Goal: Task Accomplishment & Management: Complete application form

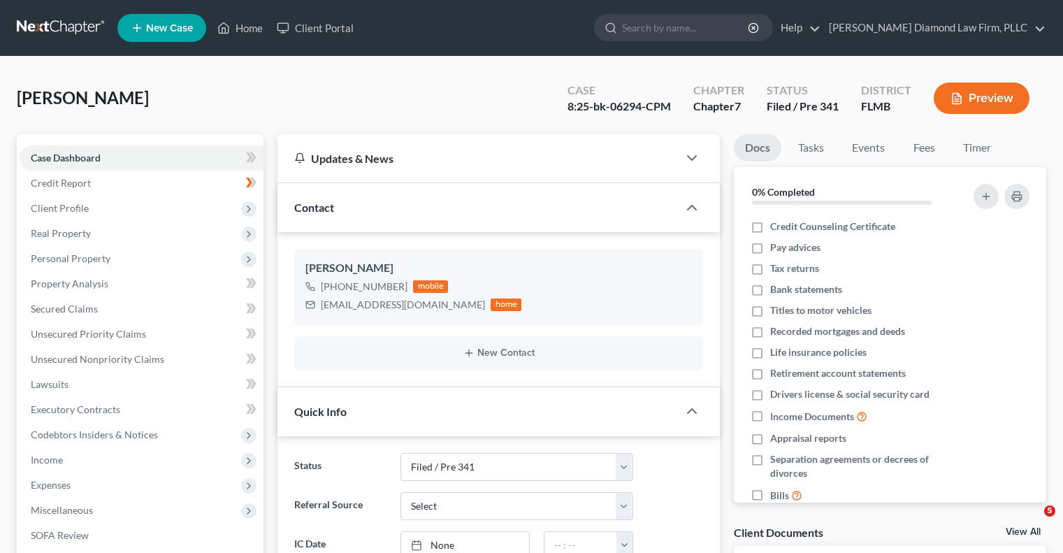
select select "5"
click at [679, 30] on input "search" at bounding box center [686, 28] width 128 height 26
paste input "Madera Kathleen and Wilmer - BK 7 (5190.01)"
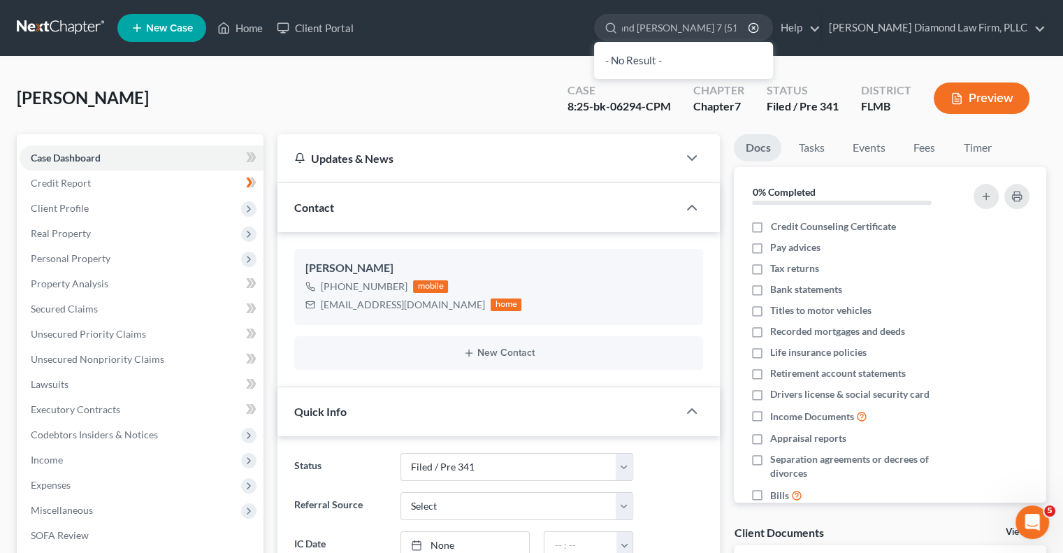
click at [681, 64] on div "- No Result -" at bounding box center [683, 60] width 179 height 37
drag, startPoint x: 788, startPoint y: 30, endPoint x: 772, endPoint y: 24, distance: 17.7
click at [750, 24] on input "Madera Kathleen and Wilmer - BK 7 (5190.01)" at bounding box center [686, 28] width 128 height 26
drag, startPoint x: 784, startPoint y: 24, endPoint x: 702, endPoint y: 27, distance: 82.5
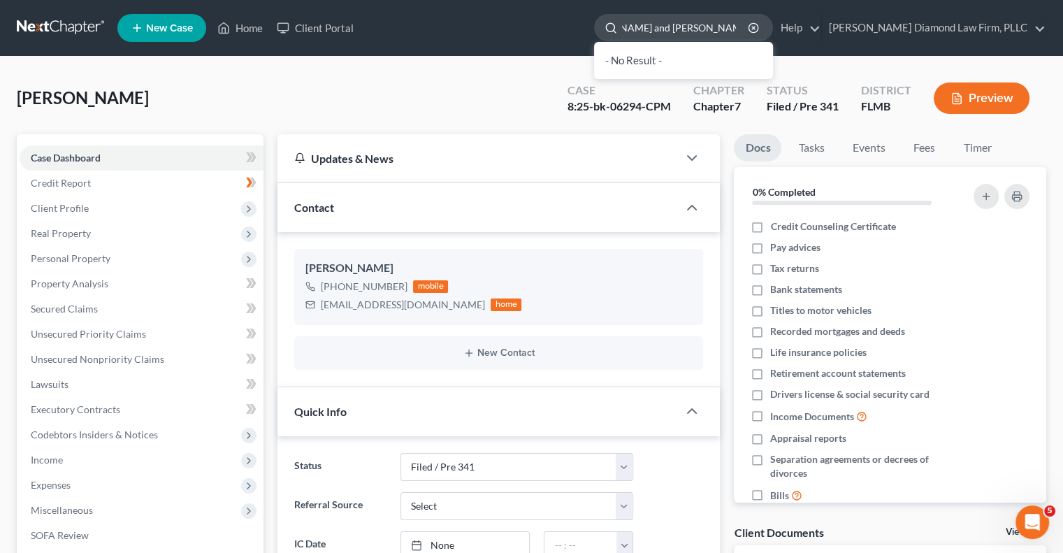
click at [702, 27] on input "Madera Kathleen and Wilmer - BK 7 (5190.01)" at bounding box center [686, 28] width 128 height 26
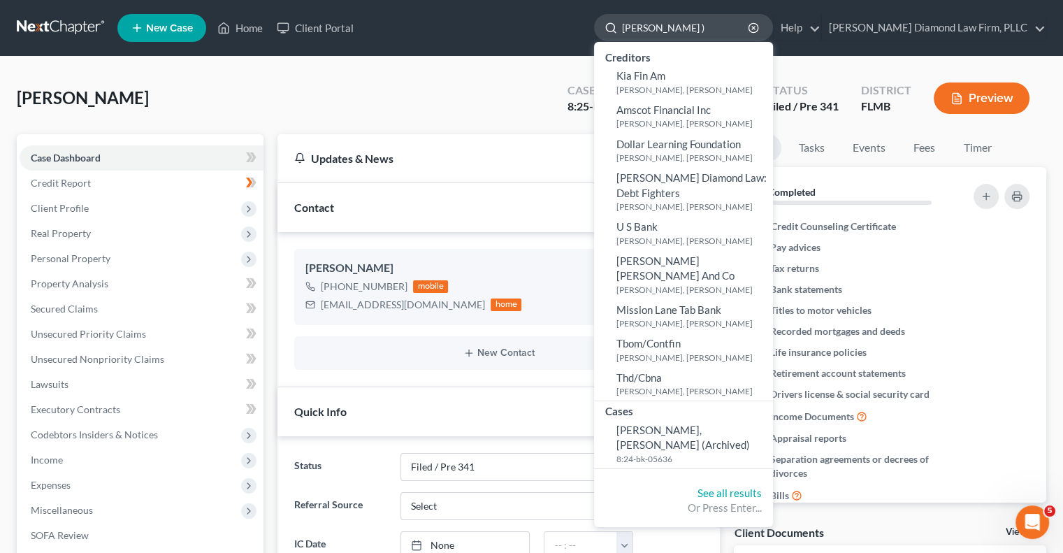
click at [750, 29] on input "Madera Kathleen )" at bounding box center [686, 28] width 128 height 26
click at [602, 22] on ul "New Case Home Client Portal Madera Kathleen - No Result - Creditors Kia Fin Am …" at bounding box center [581, 28] width 929 height 36
drag, startPoint x: 746, startPoint y: 27, endPoint x: 707, endPoint y: 26, distance: 39.1
click at [707, 26] on input "Madera Kathleen" at bounding box center [686, 28] width 128 height 26
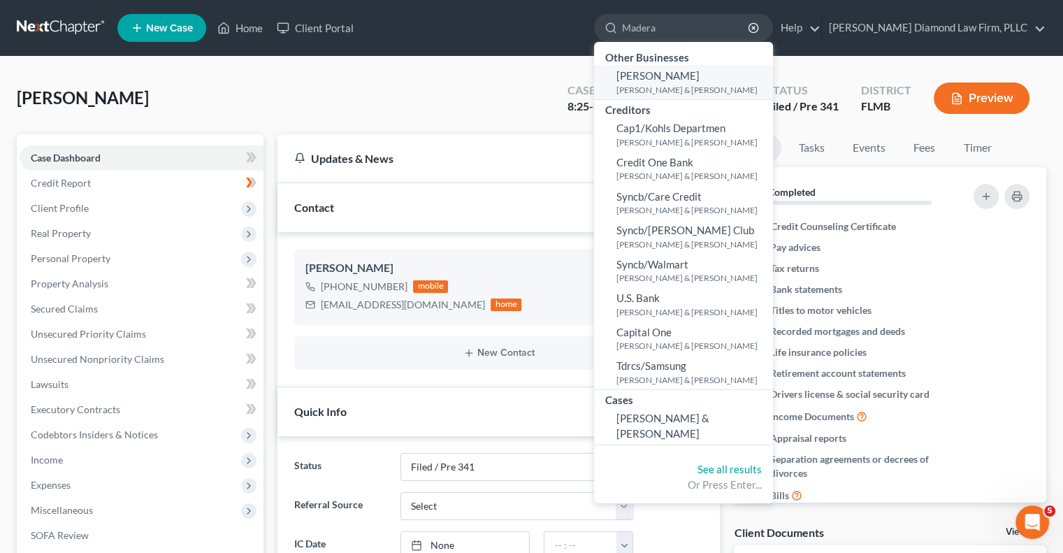
type input "Madera"
click at [700, 78] on span "[PERSON_NAME]" at bounding box center [657, 75] width 83 height 13
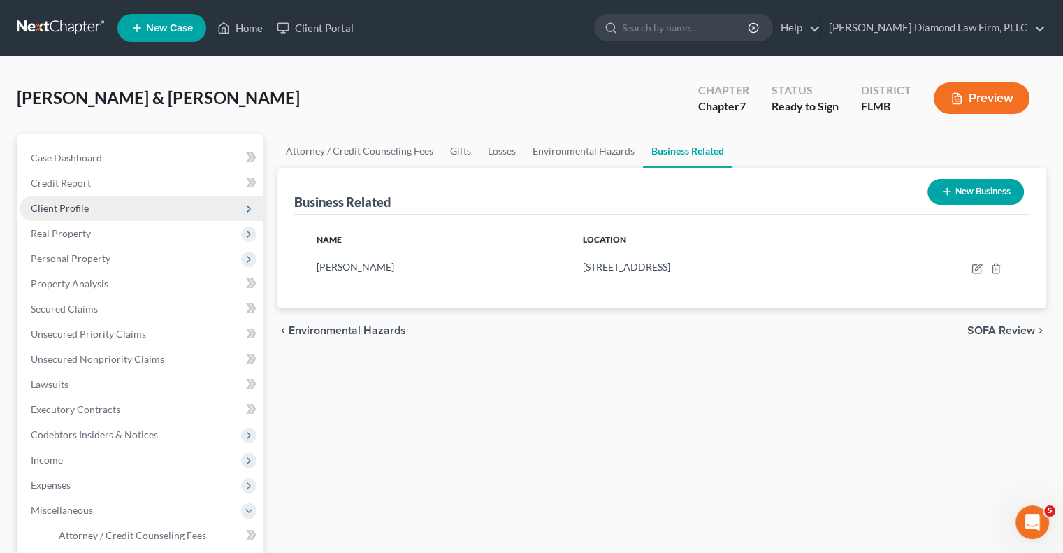
click at [62, 208] on span "Client Profile" at bounding box center [60, 208] width 58 height 12
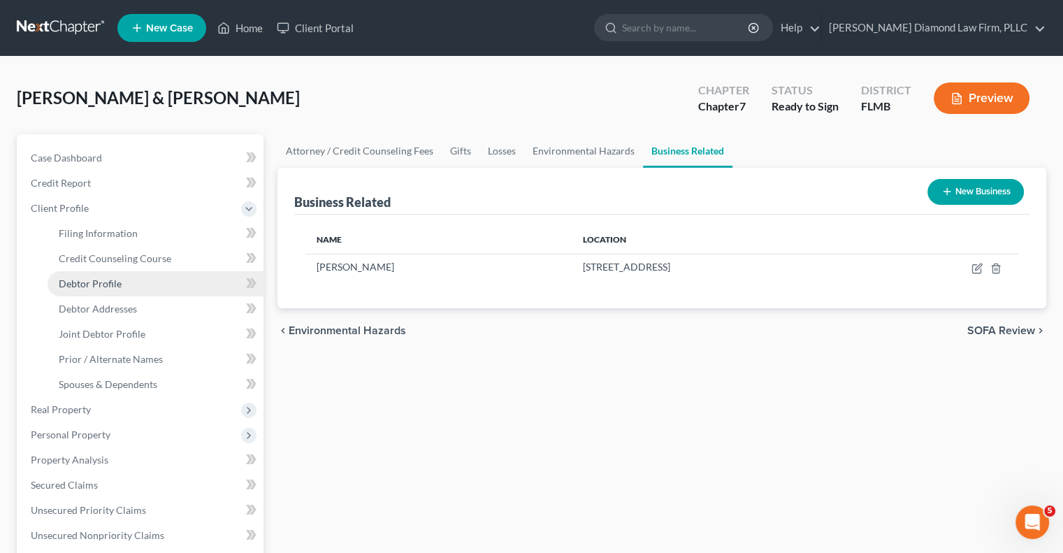
click at [87, 284] on span "Debtor Profile" at bounding box center [90, 283] width 63 height 12
select select "1"
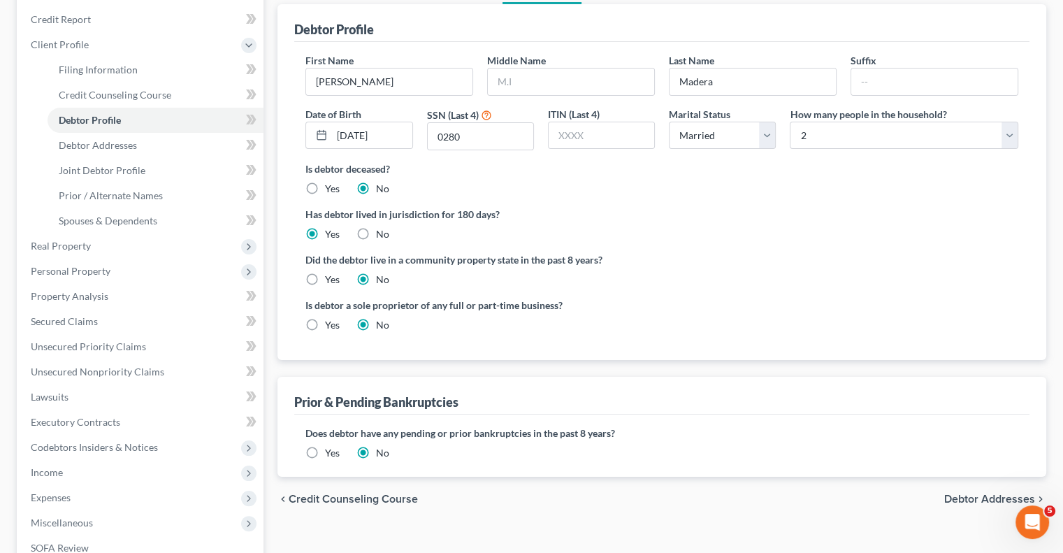
scroll to position [85, 0]
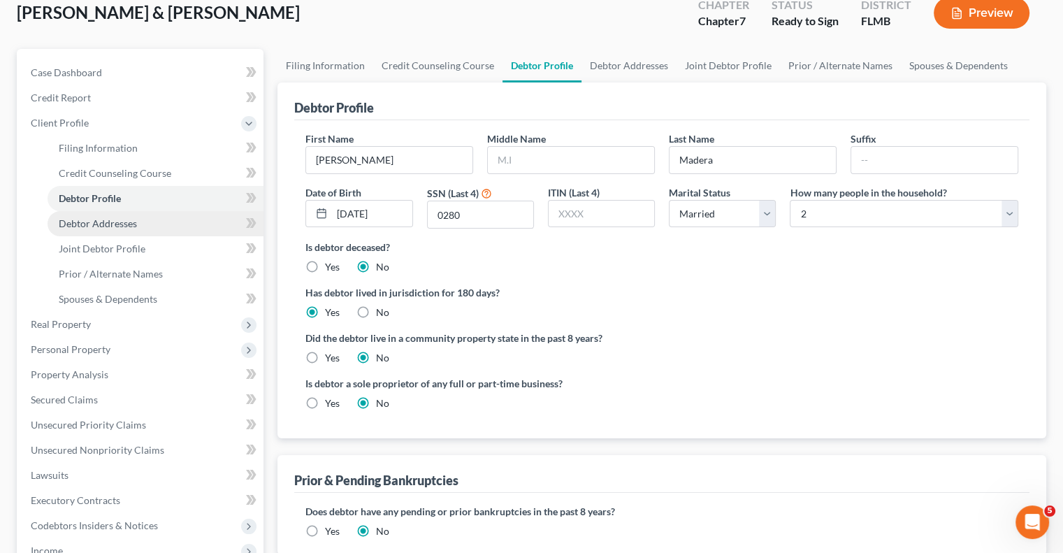
click at [82, 226] on span "Debtor Addresses" at bounding box center [98, 223] width 78 height 12
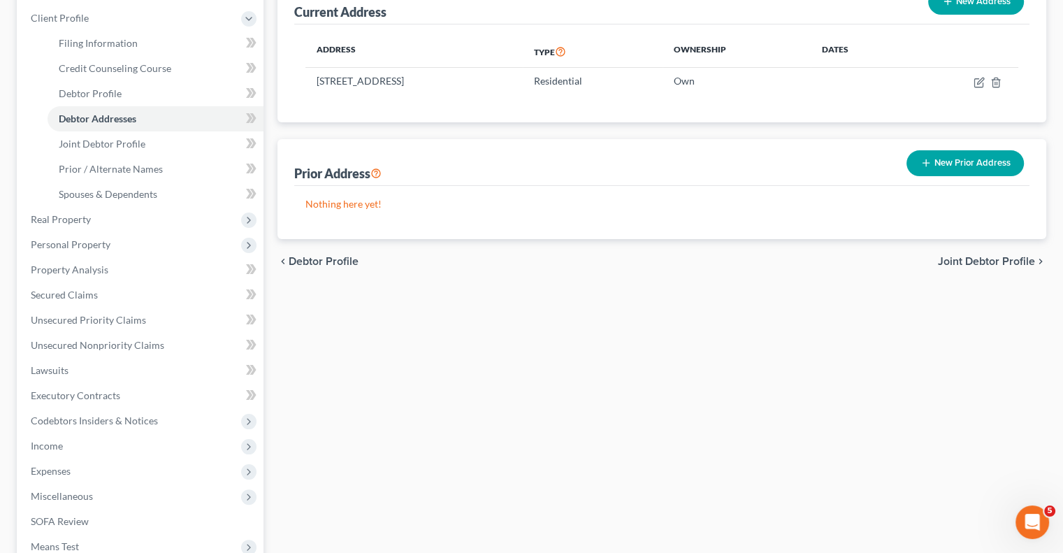
scroll to position [280, 0]
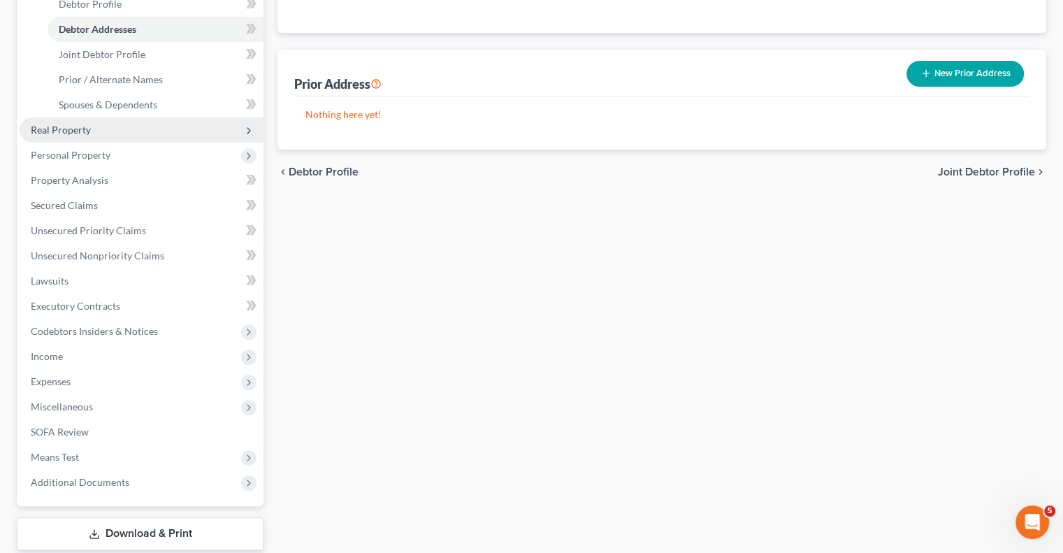
click at [48, 131] on span "Real Property" at bounding box center [61, 130] width 60 height 12
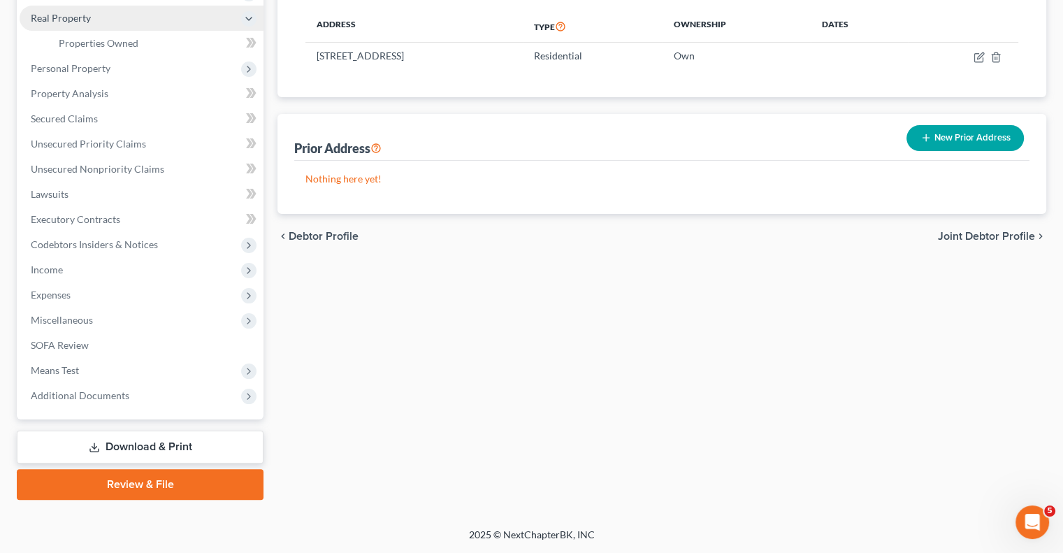
scroll to position [214, 0]
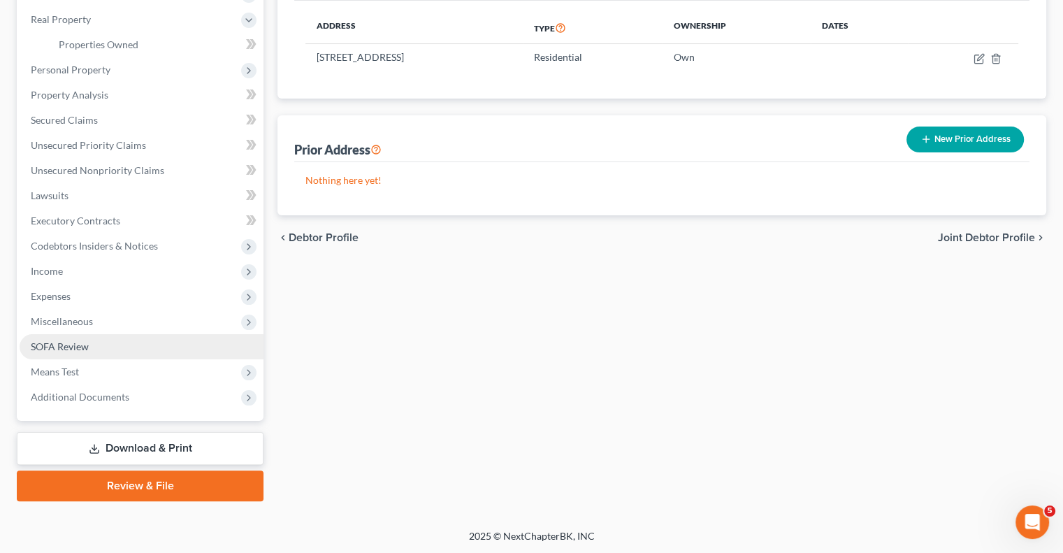
click at [72, 343] on span "SOFA Review" at bounding box center [60, 346] width 58 height 12
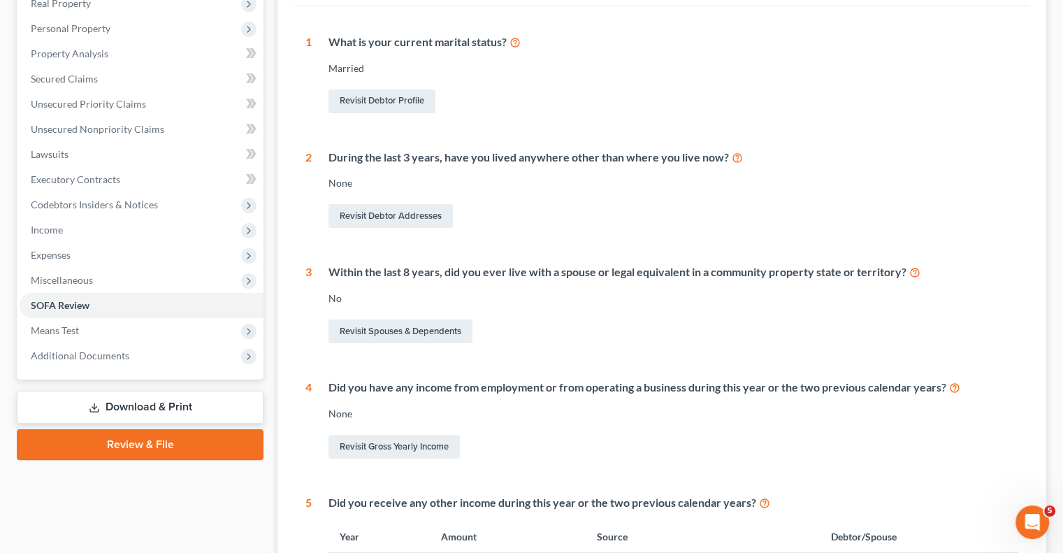
scroll to position [115, 0]
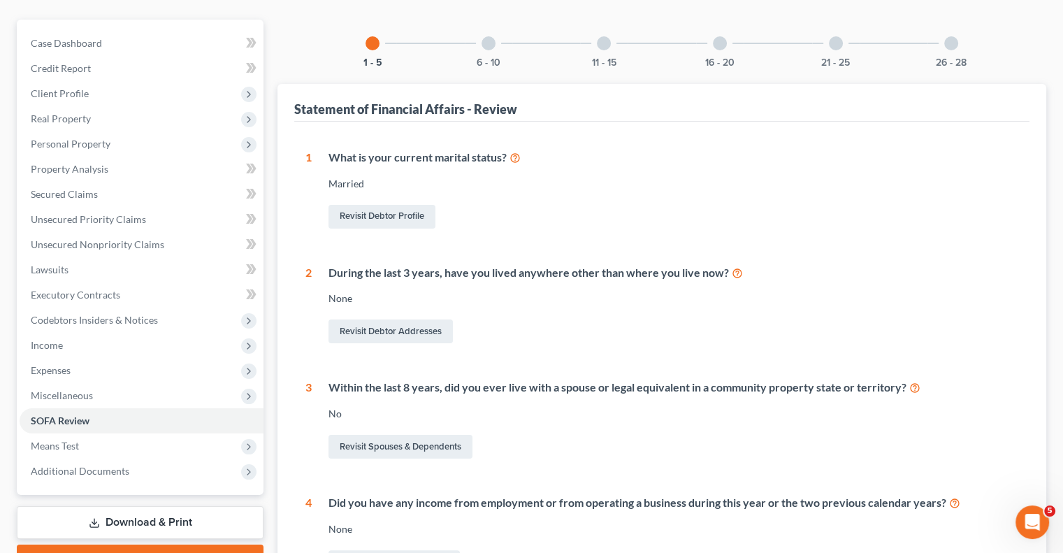
click at [491, 46] on div at bounding box center [489, 43] width 14 height 14
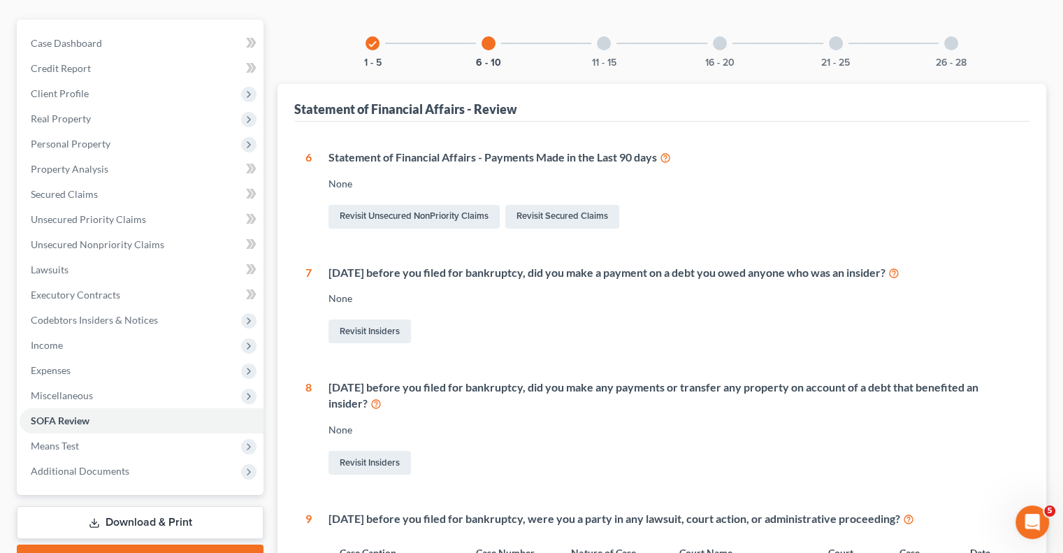
click at [601, 43] on div at bounding box center [604, 43] width 14 height 14
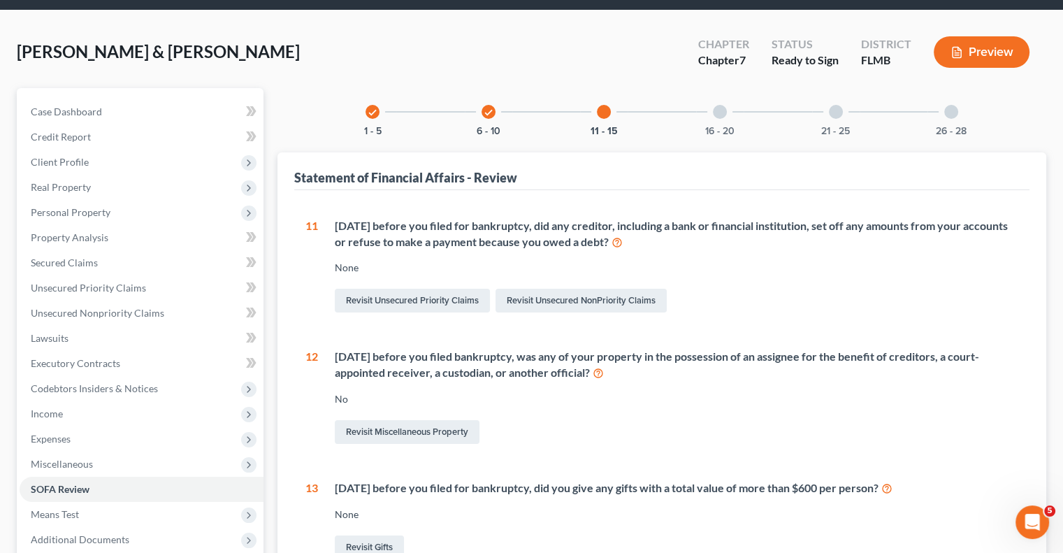
scroll to position [45, 0]
click at [721, 119] on div "16 - 20" at bounding box center [720, 113] width 48 height 48
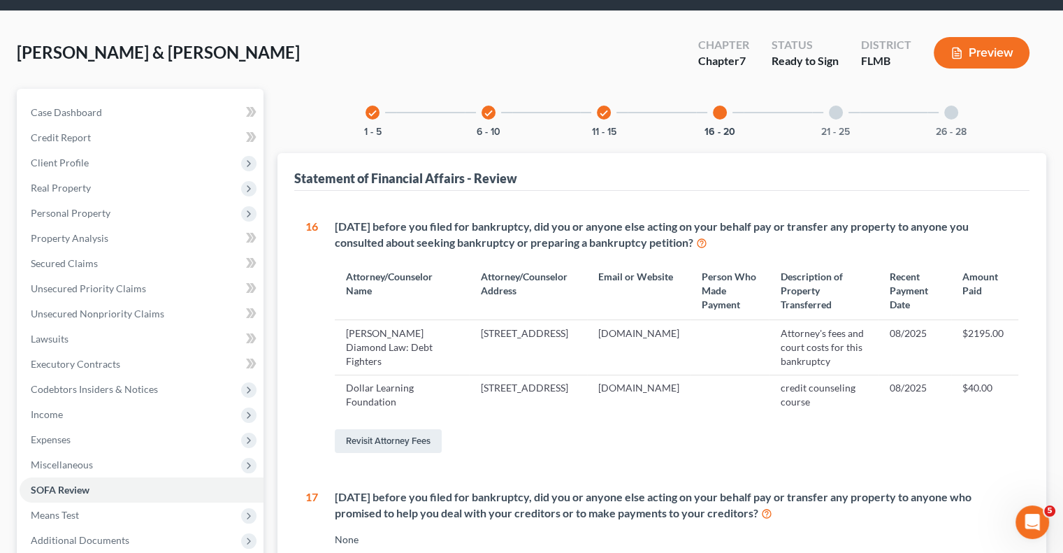
click at [839, 116] on div at bounding box center [836, 113] width 14 height 14
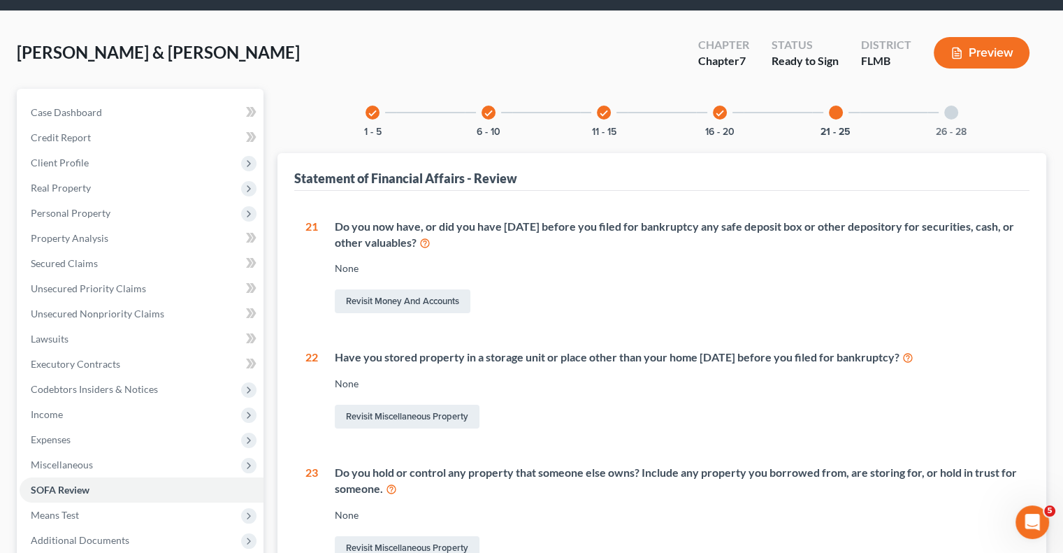
click at [951, 114] on div at bounding box center [951, 113] width 14 height 14
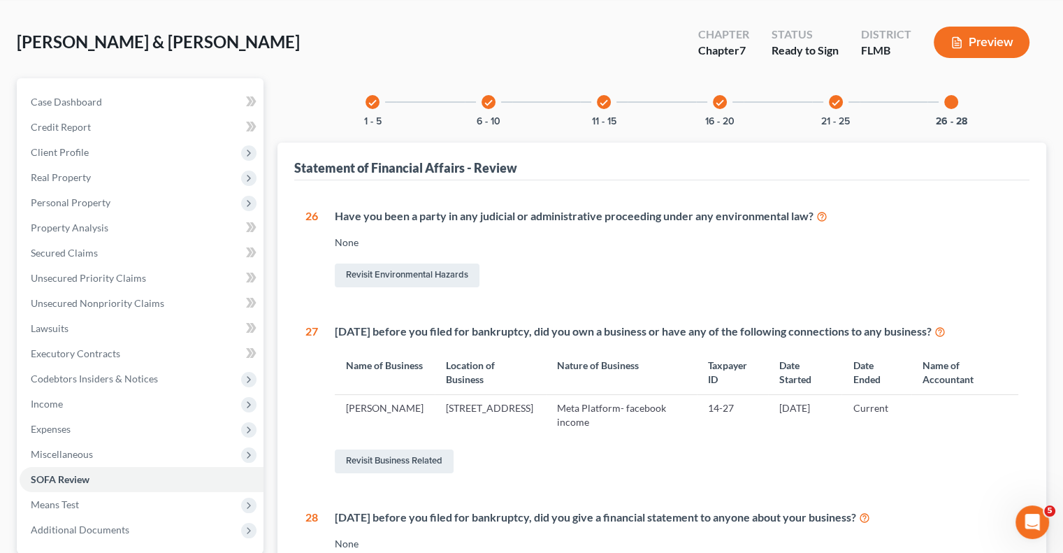
scroll to position [31, 0]
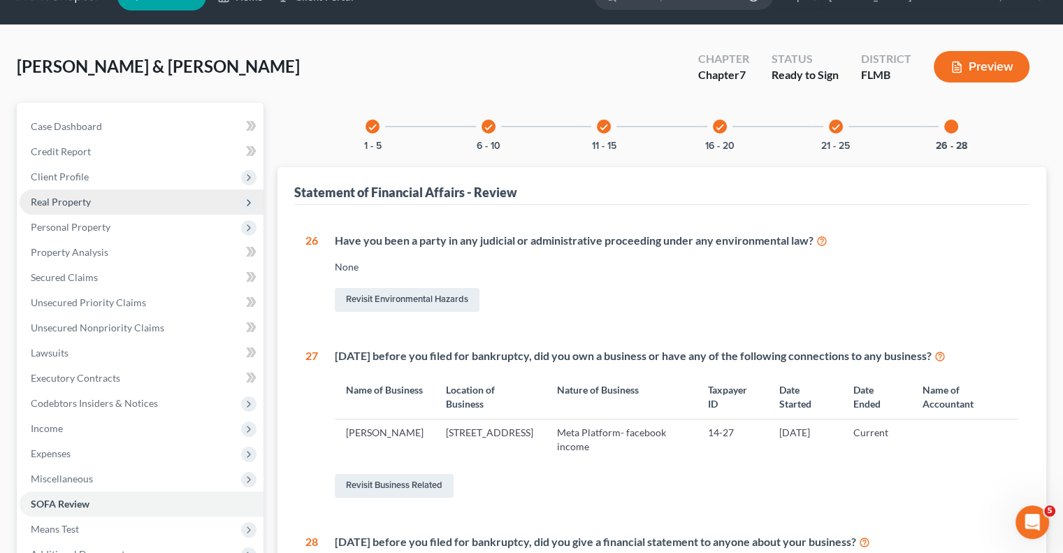
click at [37, 198] on span "Real Property" at bounding box center [61, 202] width 60 height 12
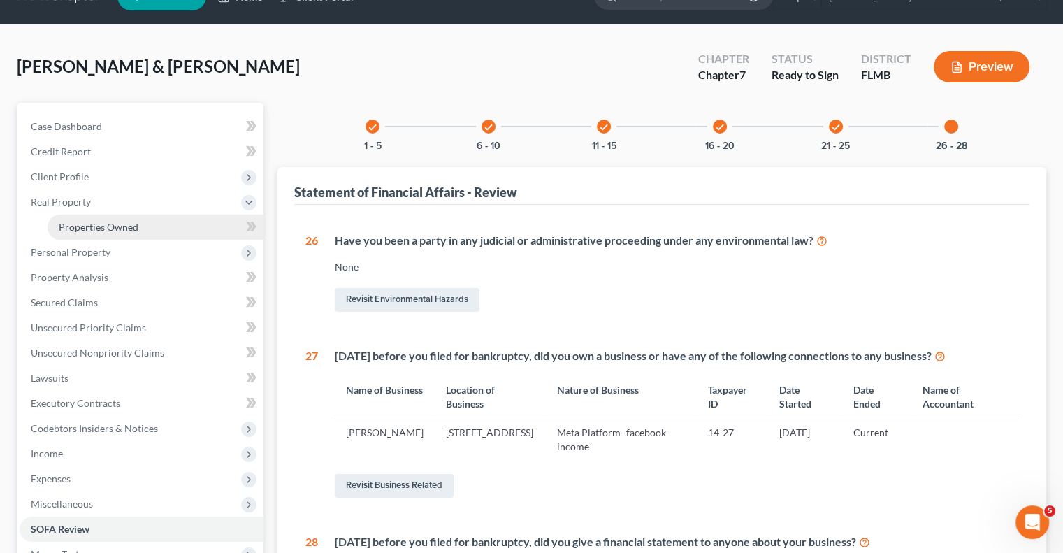
click at [94, 232] on link "Properties Owned" at bounding box center [156, 227] width 216 height 25
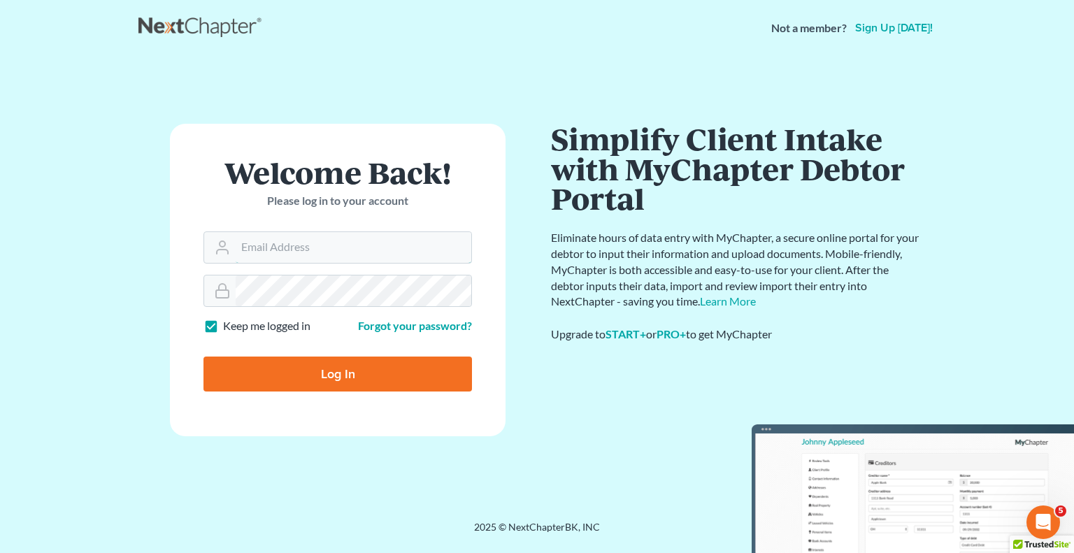
type input "[EMAIL_ADDRESS][DOMAIN_NAME]"
type input "Thinking..."
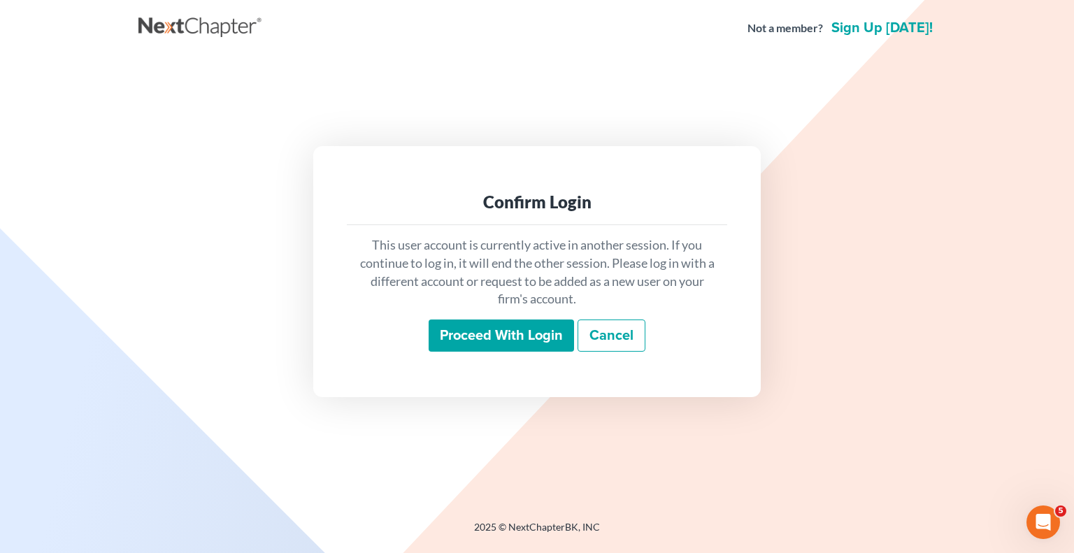
click at [455, 338] on input "Proceed with login" at bounding box center [500, 335] width 145 height 32
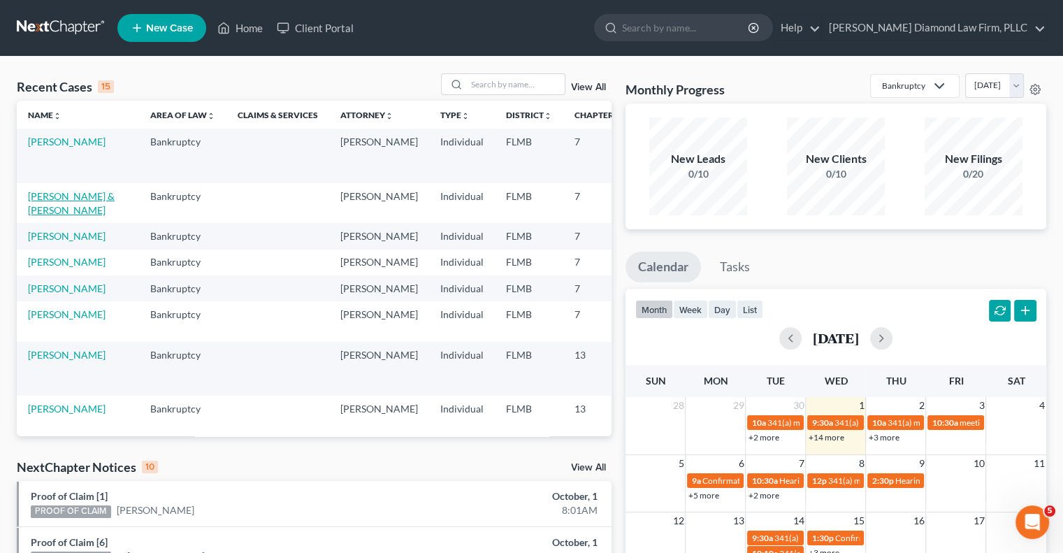
click at [38, 214] on link "[PERSON_NAME] & [PERSON_NAME]" at bounding box center [71, 203] width 87 height 26
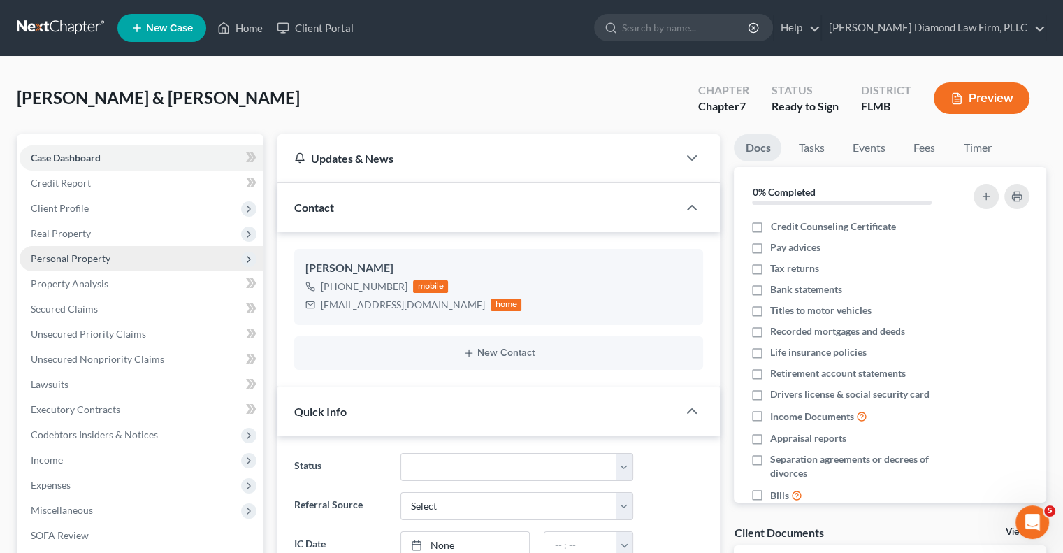
click at [39, 261] on span "Personal Property" at bounding box center [71, 258] width 80 height 12
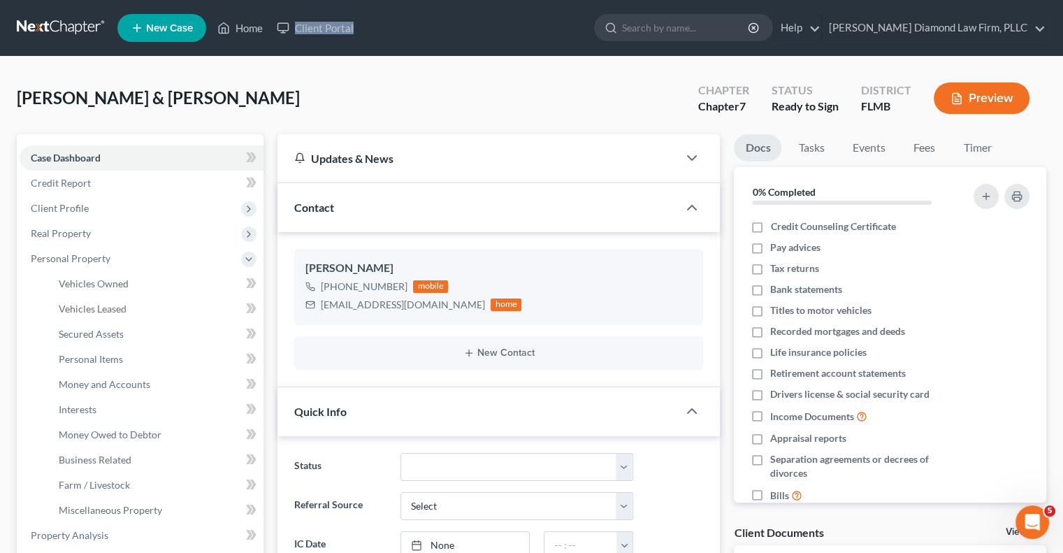
drag, startPoint x: 393, startPoint y: 22, endPoint x: 386, endPoint y: 41, distance: 20.8
click at [386, 41] on ul "New Case Home Client Portal - No Result - See all results Or Press Enter... Hel…" at bounding box center [581, 28] width 929 height 36
drag, startPoint x: 436, startPoint y: 36, endPoint x: 400, endPoint y: 31, distance: 36.7
click at [400, 31] on ul "New Case Home Client Portal - No Result - See all results Or Press Enter... Hel…" at bounding box center [581, 28] width 929 height 36
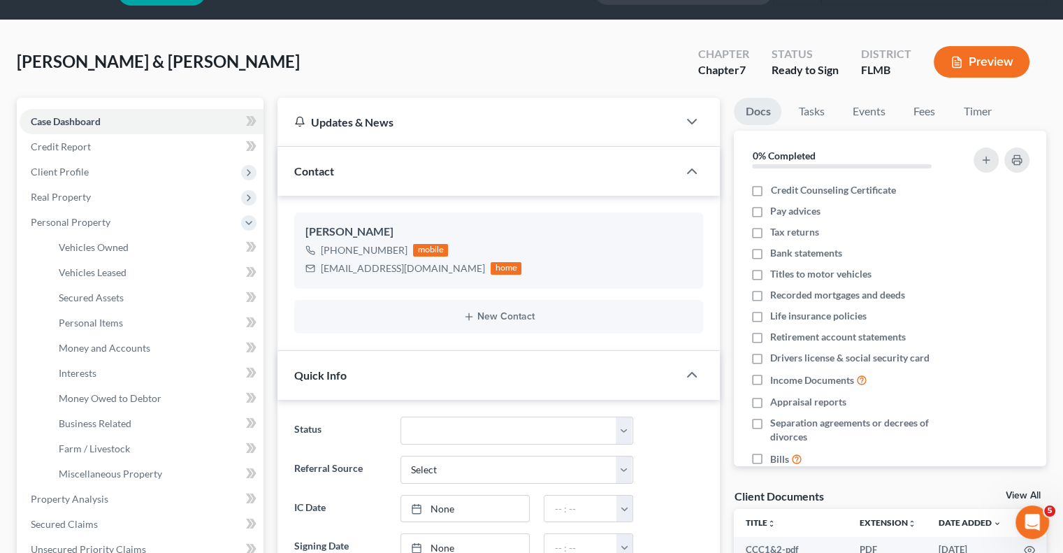
scroll to position [70, 0]
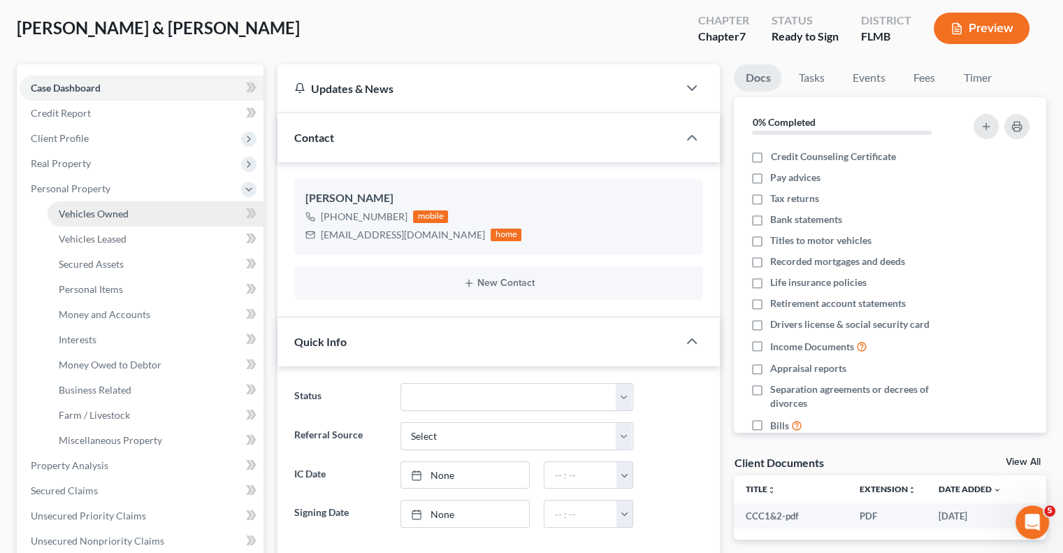
click at [105, 215] on span "Vehicles Owned" at bounding box center [94, 214] width 70 height 12
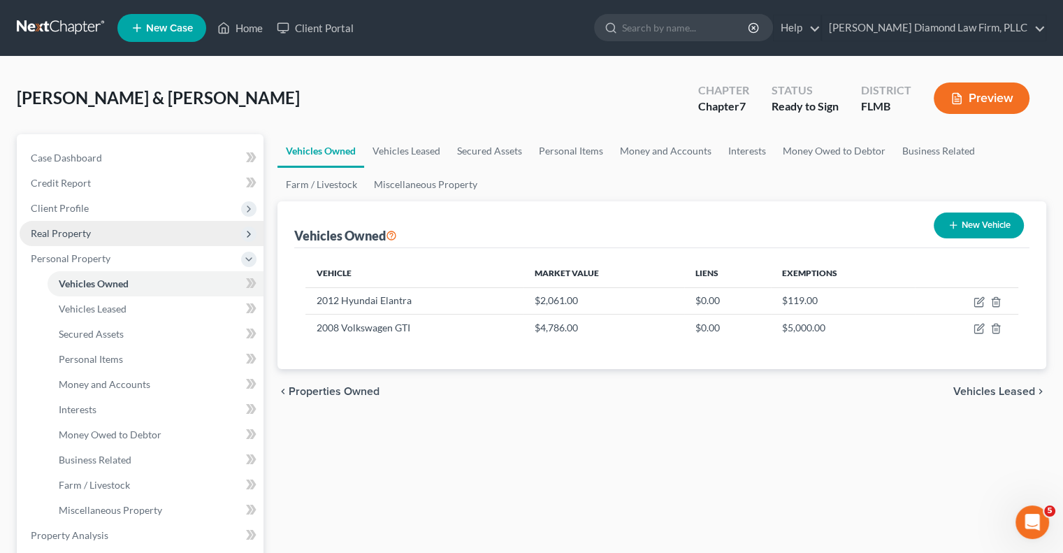
click at [48, 229] on span "Real Property" at bounding box center [61, 233] width 60 height 12
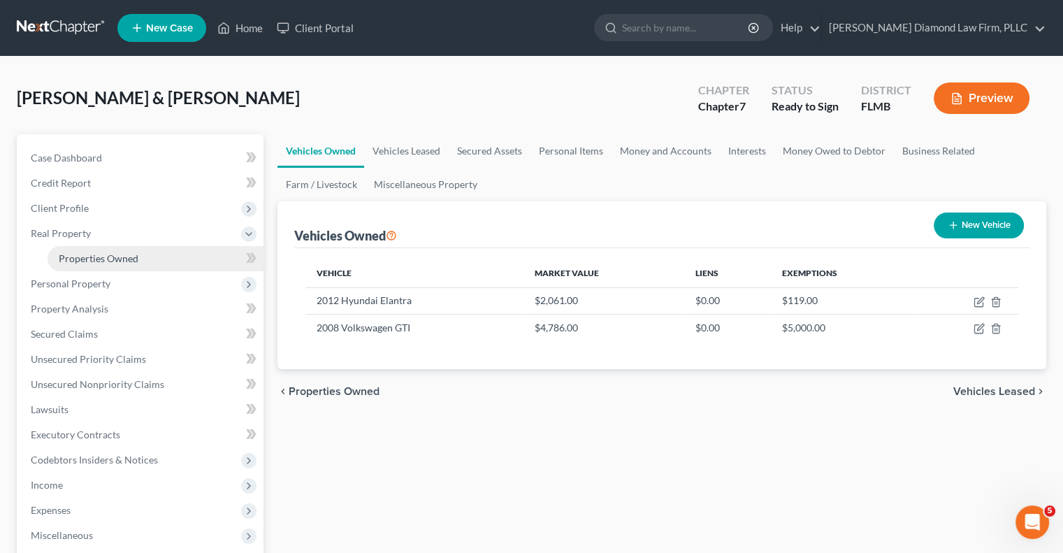
click at [101, 254] on span "Properties Owned" at bounding box center [99, 258] width 80 height 12
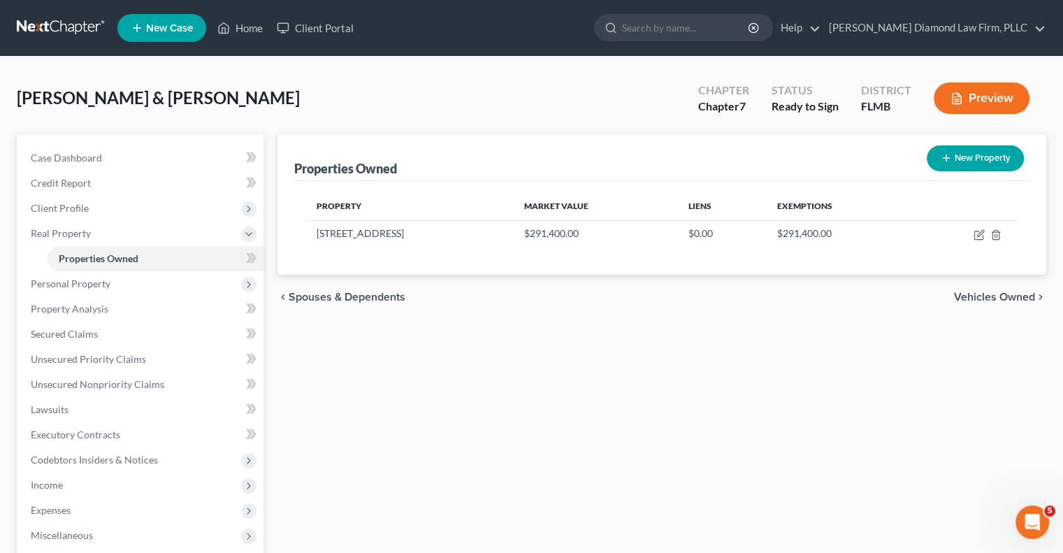
click at [510, 162] on div "Properties Owned New Property" at bounding box center [661, 157] width 735 height 47
click at [36, 287] on span "Personal Property" at bounding box center [71, 283] width 80 height 12
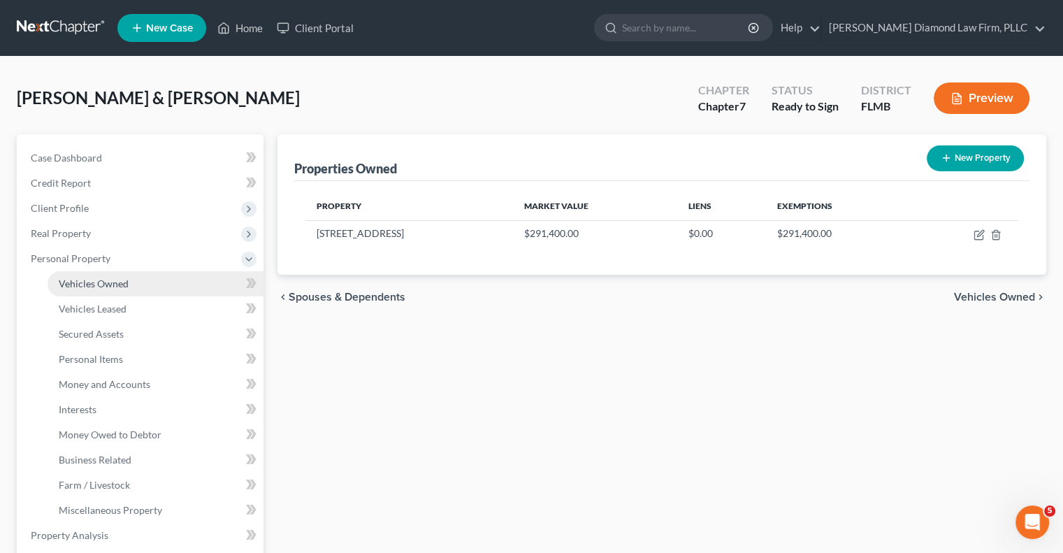
click at [82, 289] on span "Vehicles Owned" at bounding box center [94, 283] width 70 height 12
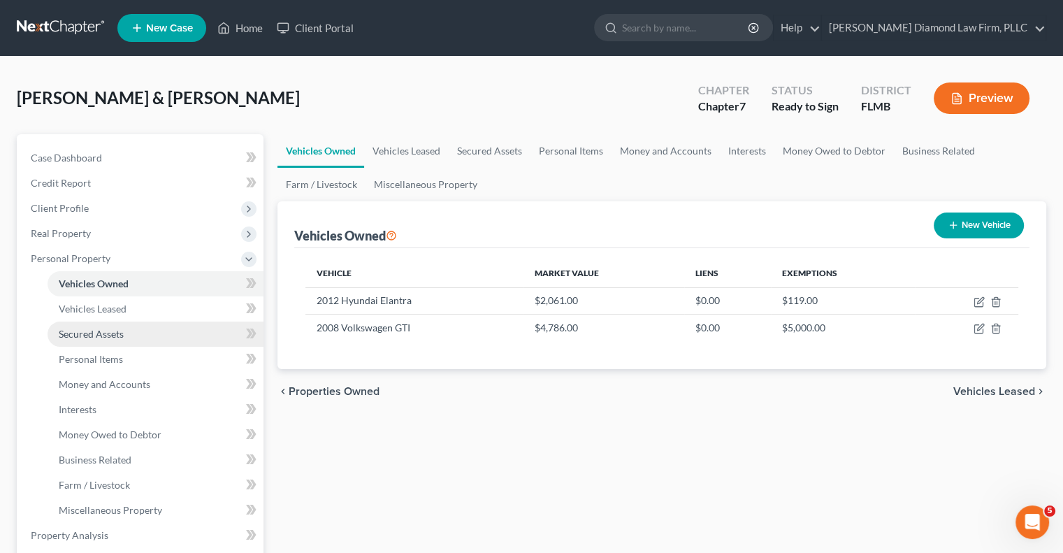
click at [85, 334] on span "Secured Assets" at bounding box center [91, 334] width 65 height 12
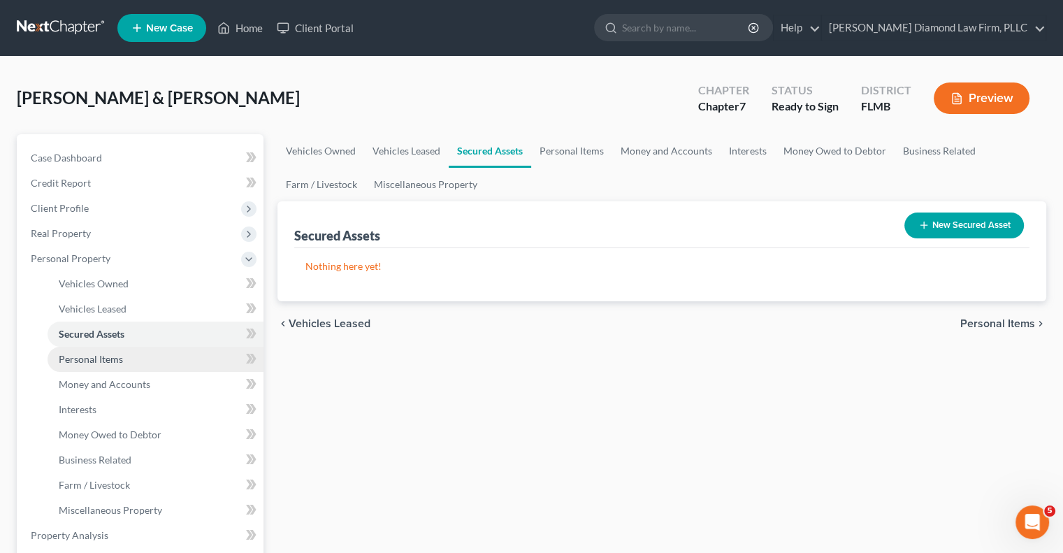
click at [89, 357] on span "Personal Items" at bounding box center [91, 359] width 64 height 12
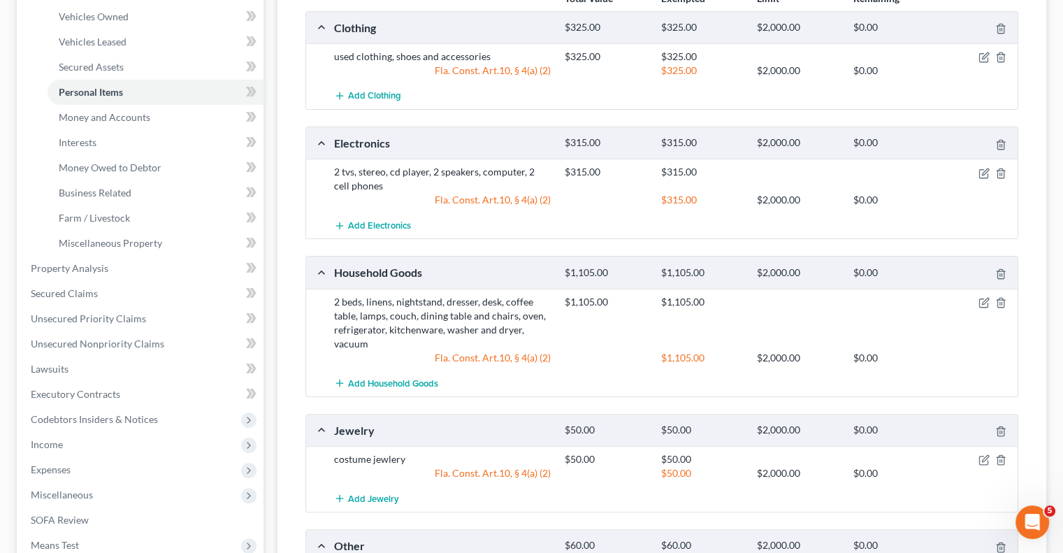
scroll to position [337, 0]
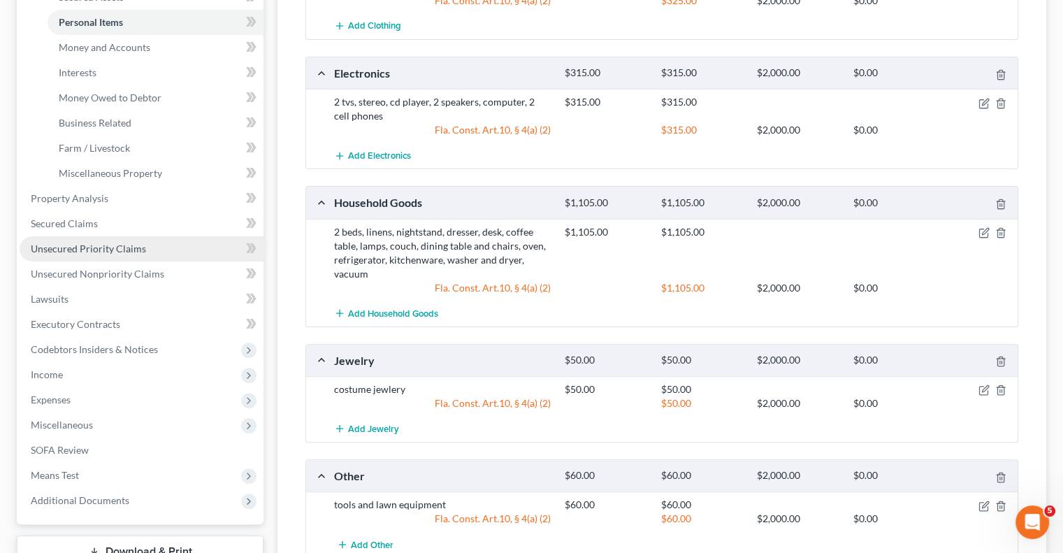
click at [109, 247] on span "Unsecured Priority Claims" at bounding box center [88, 249] width 115 height 12
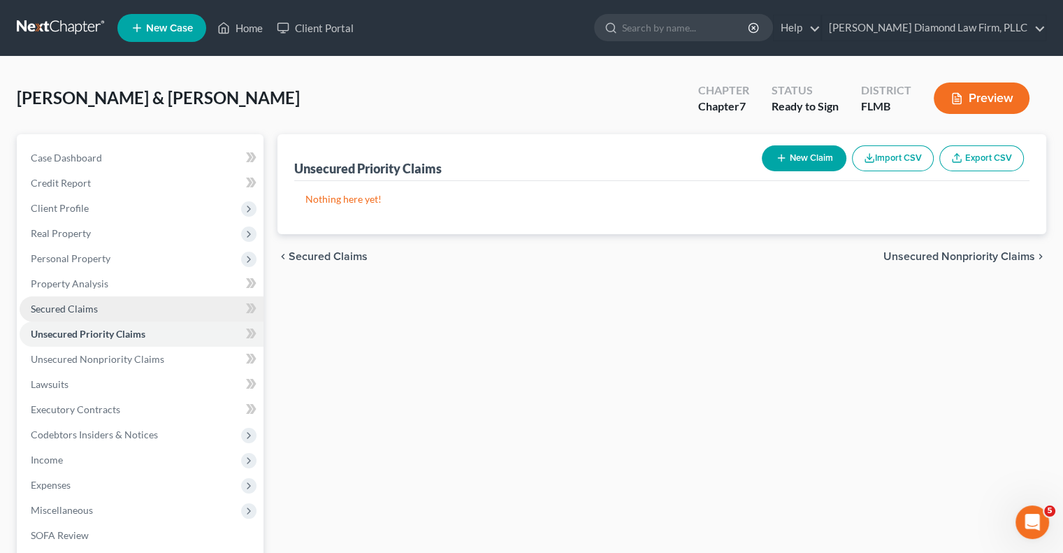
click at [90, 308] on span "Secured Claims" at bounding box center [64, 309] width 67 height 12
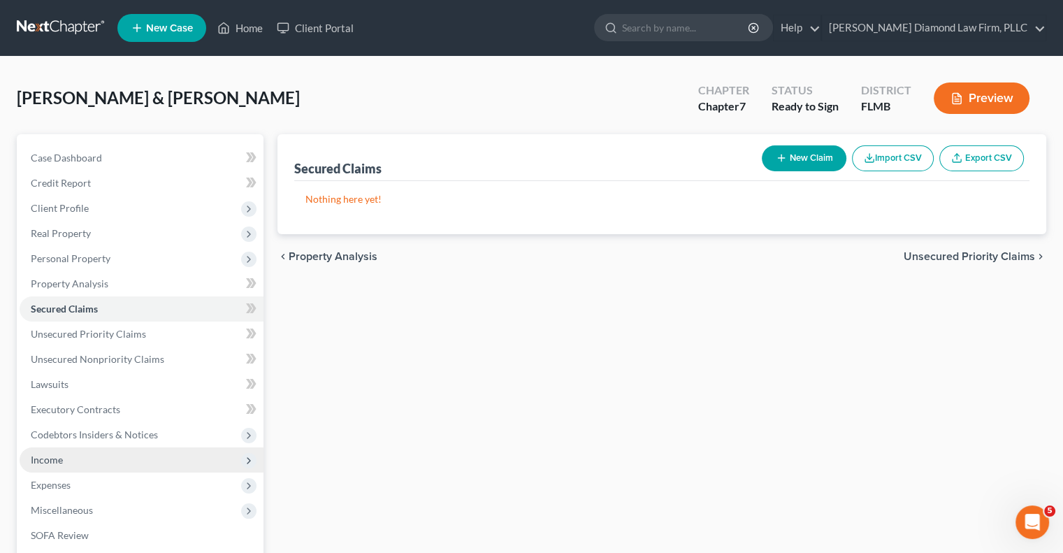
click at [41, 459] on span "Income" at bounding box center [47, 460] width 32 height 12
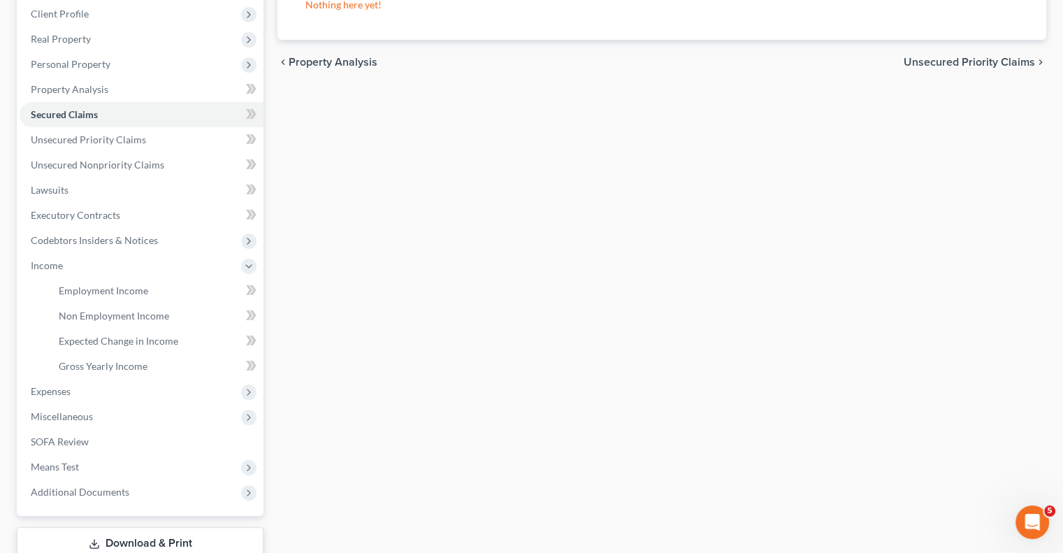
scroll to position [280, 0]
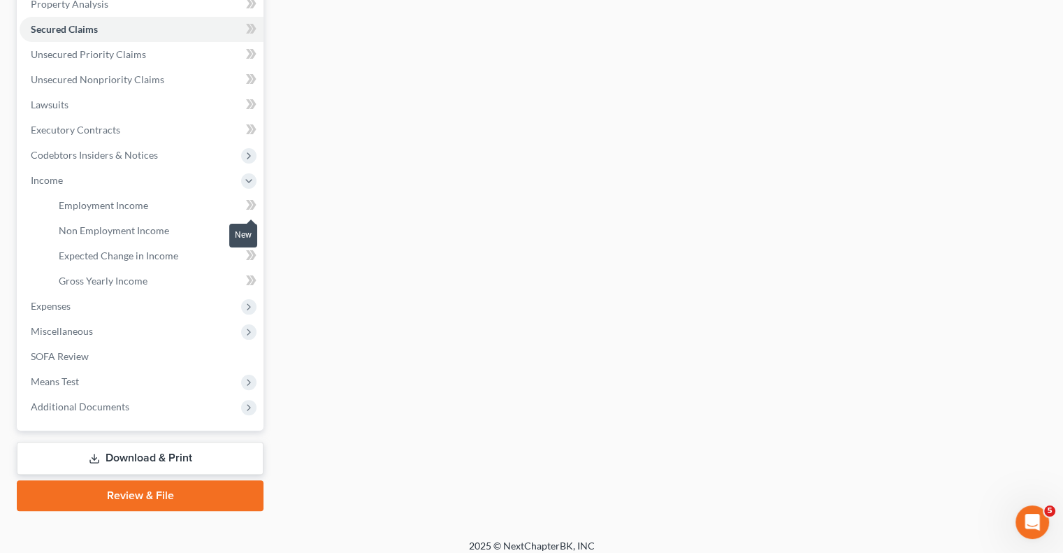
click at [239, 202] on span at bounding box center [251, 206] width 24 height 21
click at [140, 201] on span "Employment Income" at bounding box center [103, 205] width 89 height 12
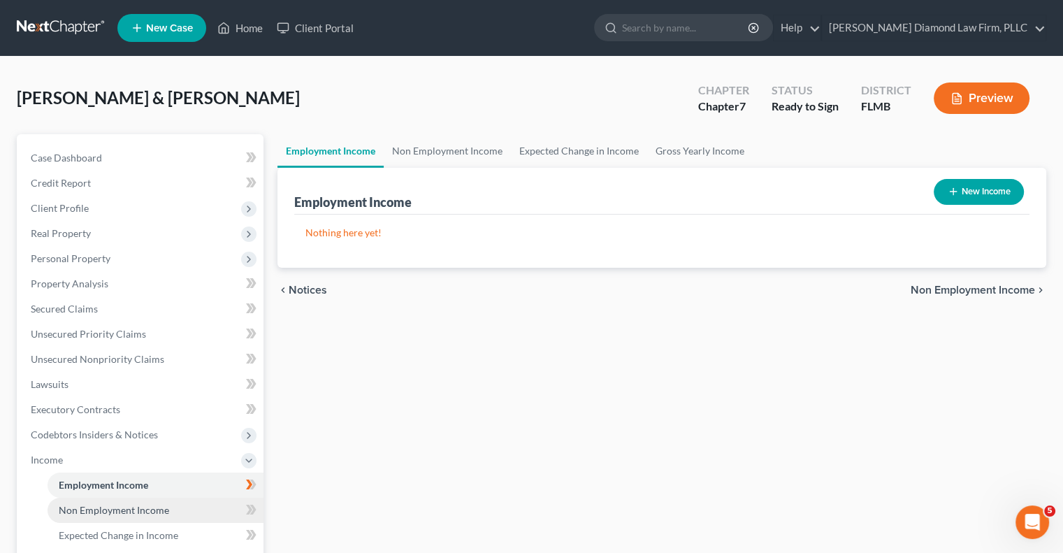
click at [80, 508] on span "Non Employment Income" at bounding box center [114, 510] width 110 height 12
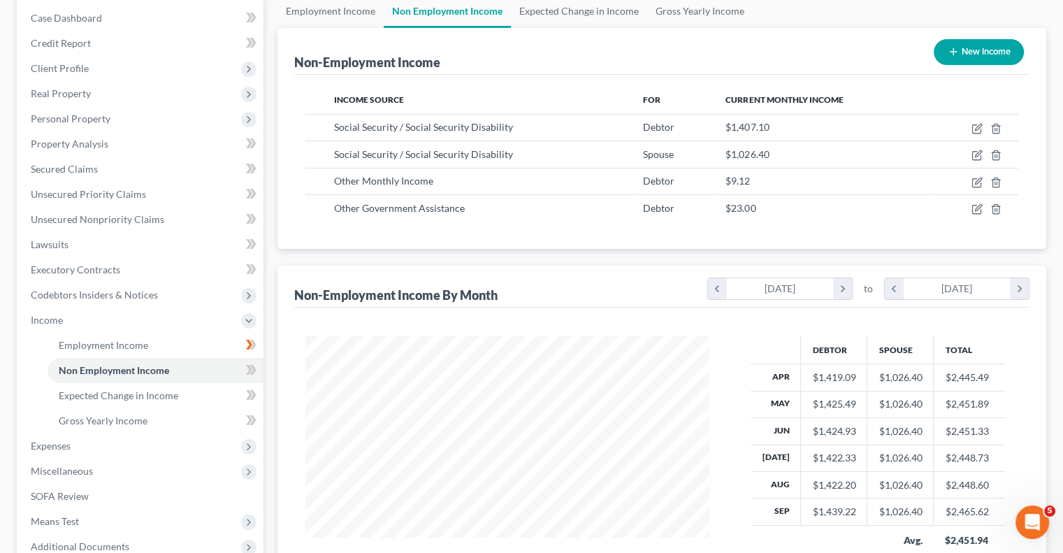
scroll to position [210, 0]
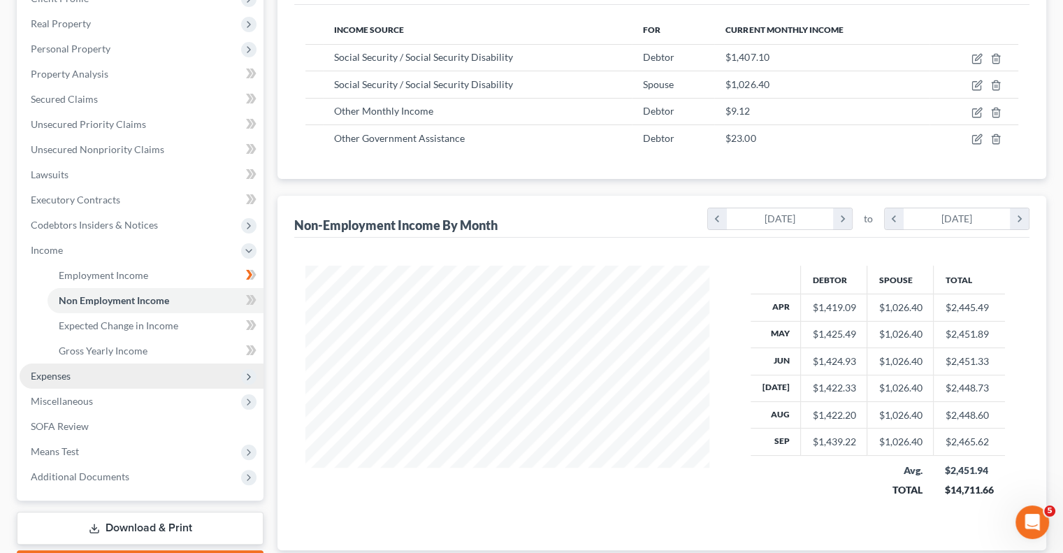
click at [48, 377] on span "Expenses" at bounding box center [51, 376] width 40 height 12
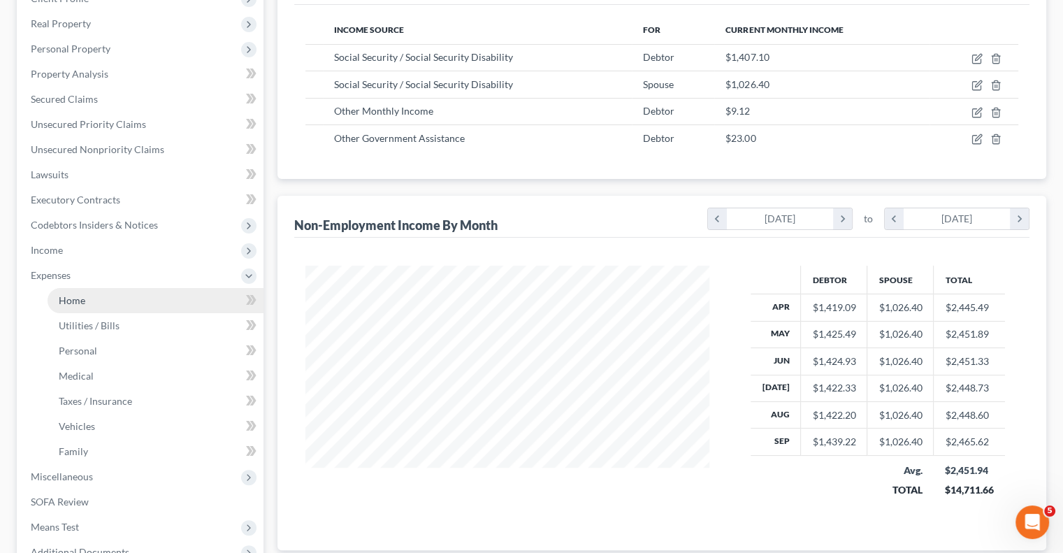
click at [154, 301] on link "Home" at bounding box center [156, 300] width 216 height 25
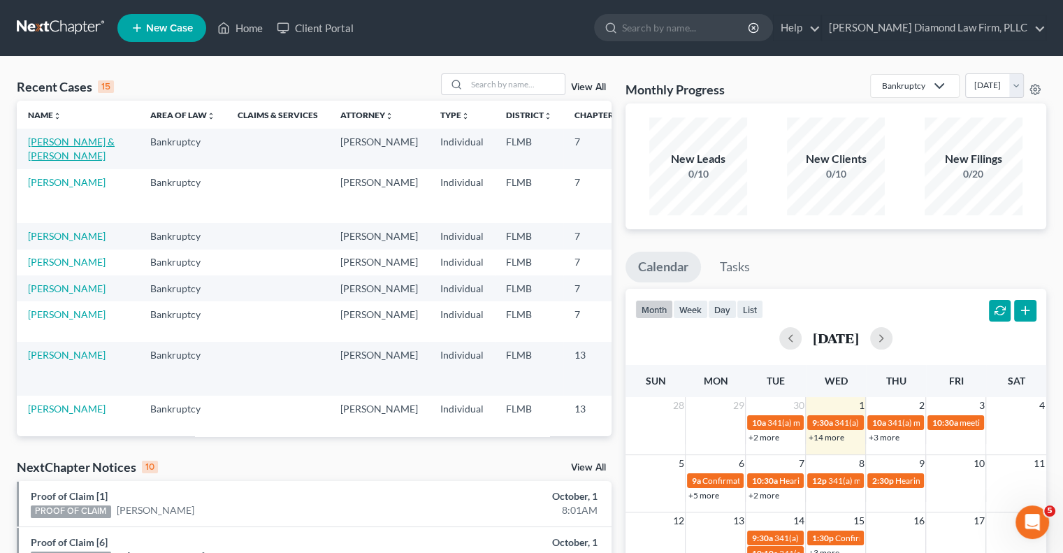
click at [52, 140] on link "[PERSON_NAME] & [PERSON_NAME]" at bounding box center [71, 149] width 87 height 26
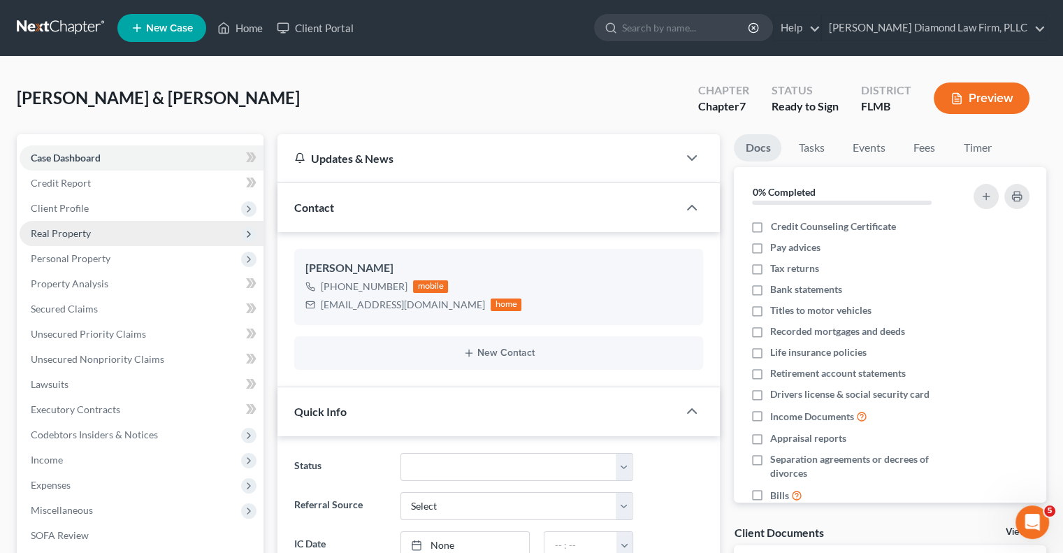
click at [75, 236] on span "Real Property" at bounding box center [61, 233] width 60 height 12
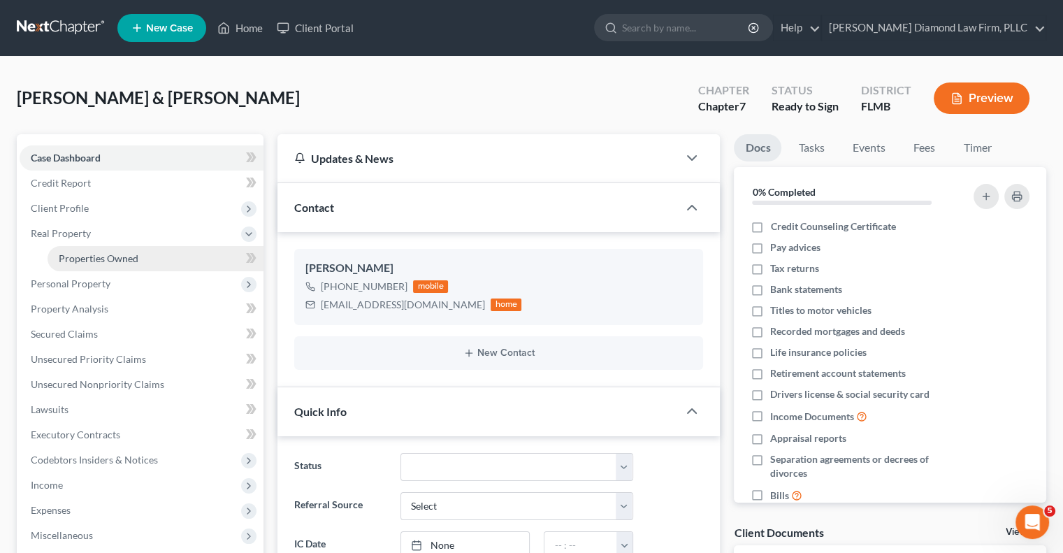
click at [100, 257] on span "Properties Owned" at bounding box center [99, 258] width 80 height 12
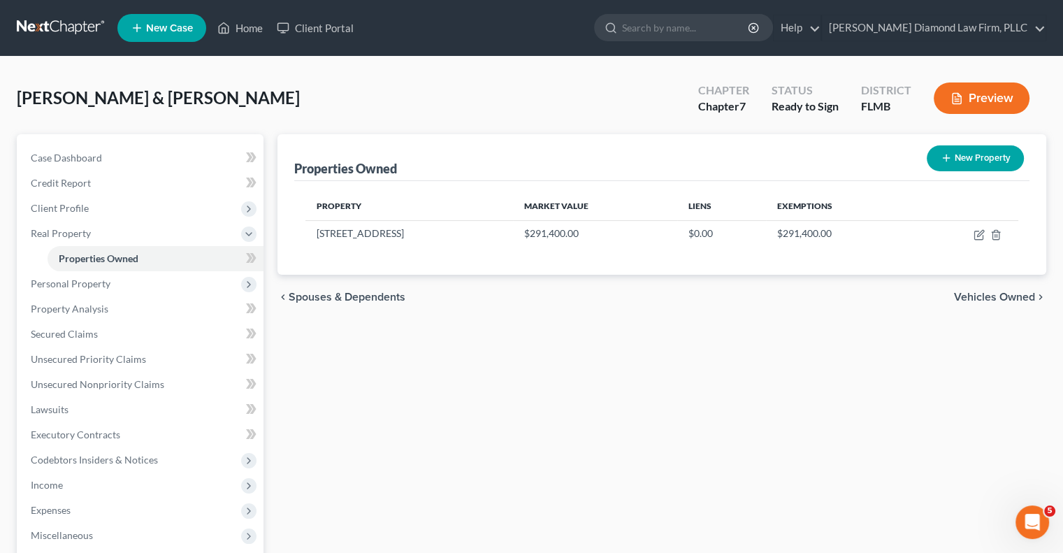
drag, startPoint x: 493, startPoint y: 145, endPoint x: 486, endPoint y: 153, distance: 11.4
click at [486, 153] on div "Properties Owned New Property" at bounding box center [661, 157] width 735 height 47
click at [59, 284] on span "Personal Property" at bounding box center [71, 283] width 80 height 12
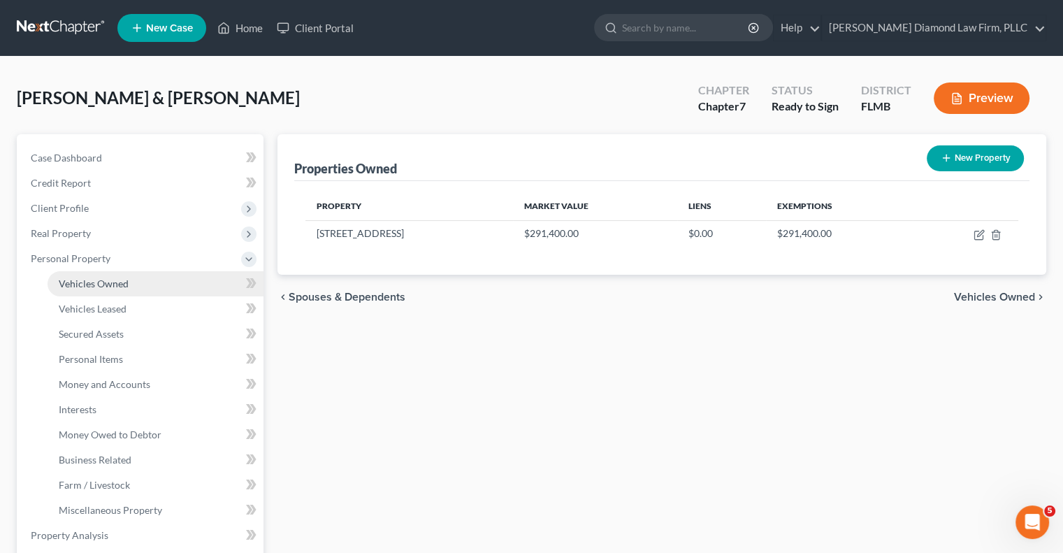
click at [72, 287] on span "Vehicles Owned" at bounding box center [94, 283] width 70 height 12
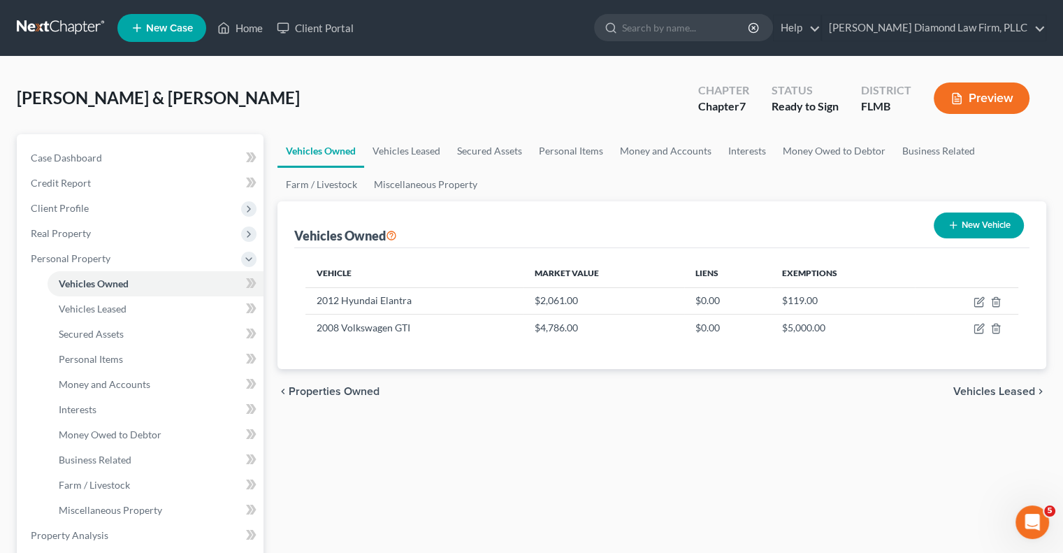
click at [507, 81] on div "Madera, Wilmer & Kathleen Upgraded Chapter Chapter 7 Status Ready to Sign Distr…" at bounding box center [532, 103] width 1030 height 61
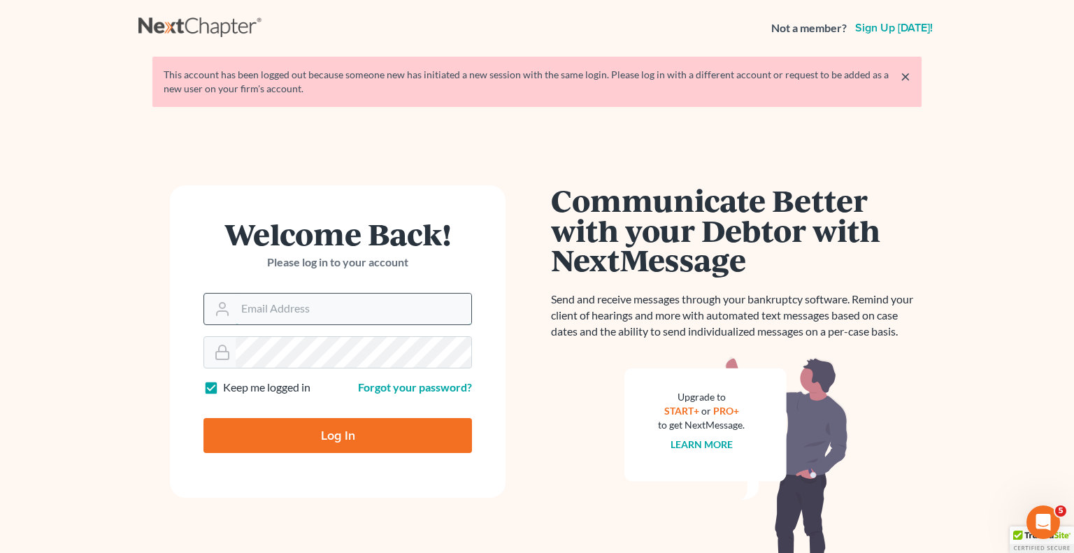
click at [346, 305] on input "Email Address" at bounding box center [354, 309] width 236 height 31
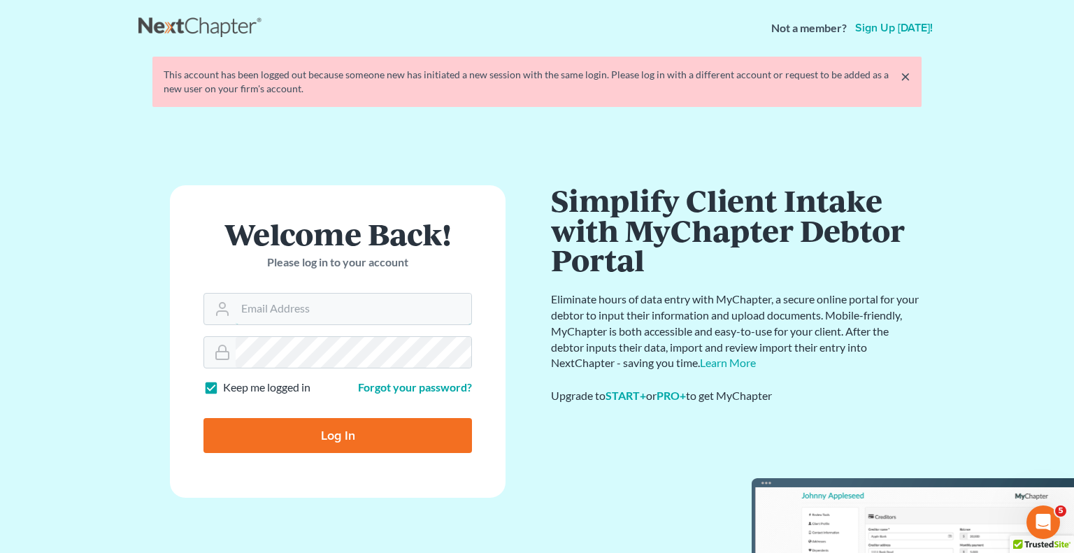
type input "[EMAIL_ADDRESS][DOMAIN_NAME]"
type input "Thinking..."
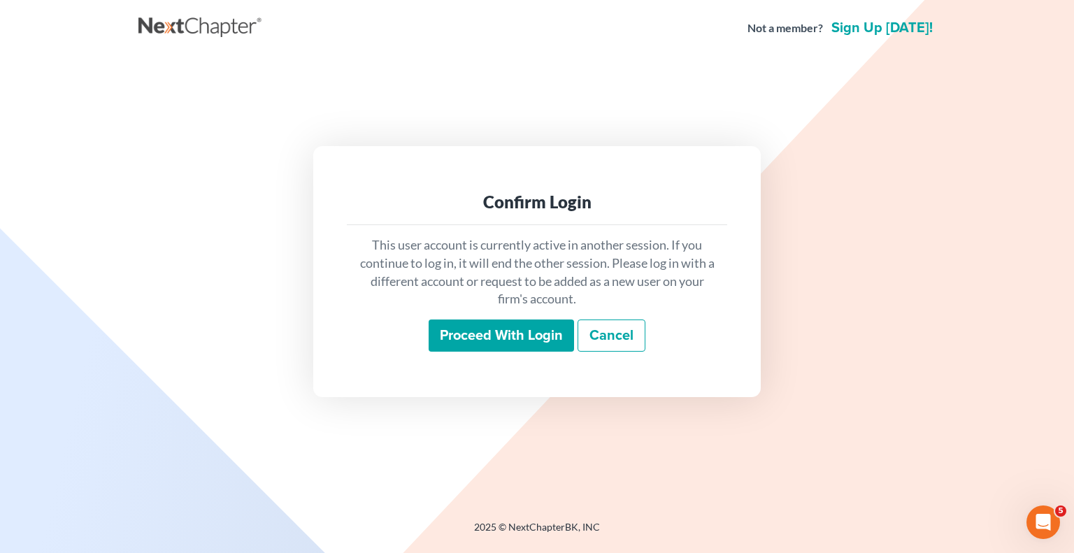
click at [507, 341] on input "Proceed with login" at bounding box center [500, 335] width 145 height 32
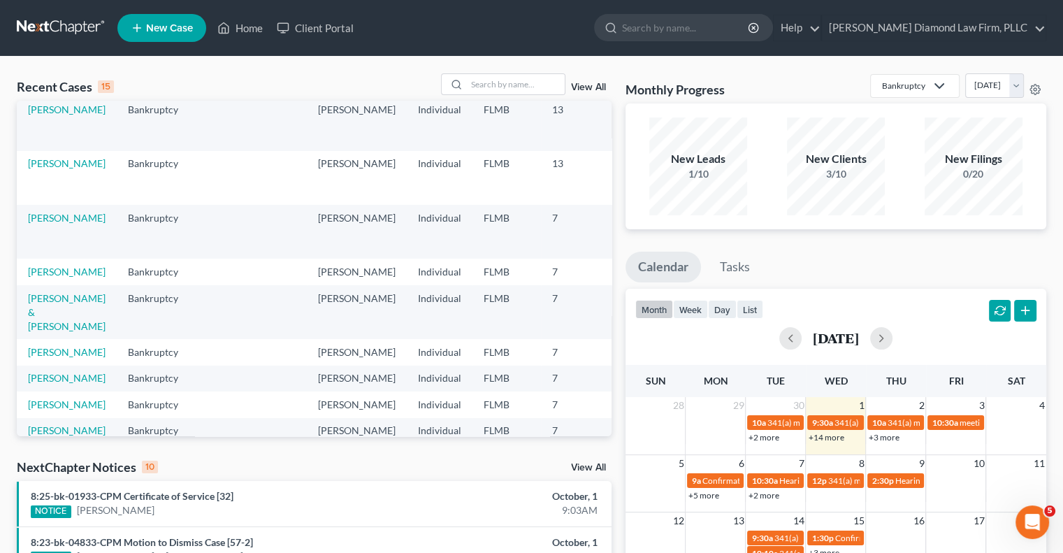
scroll to position [180, 0]
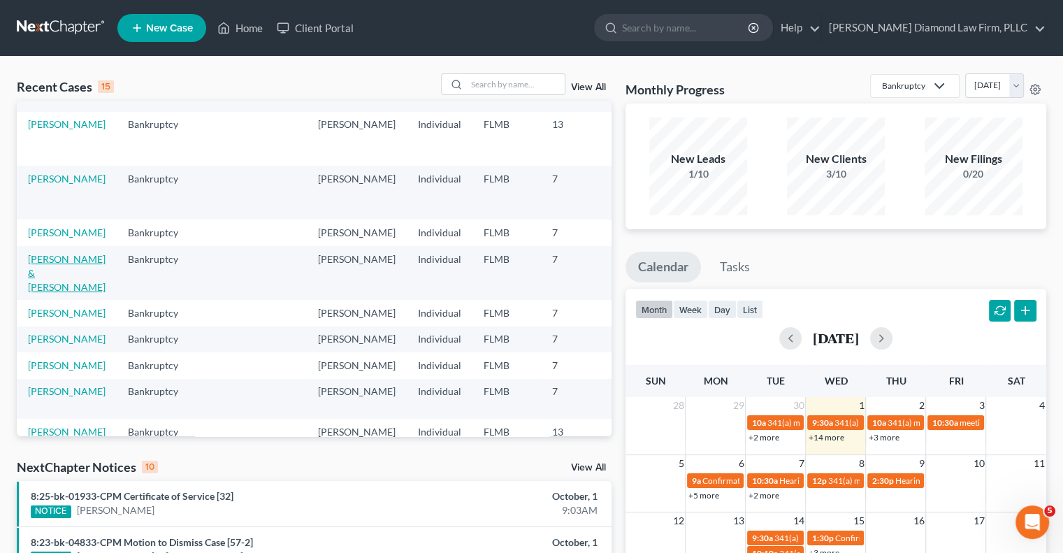
click at [50, 284] on link "[PERSON_NAME] & [PERSON_NAME]" at bounding box center [67, 273] width 78 height 40
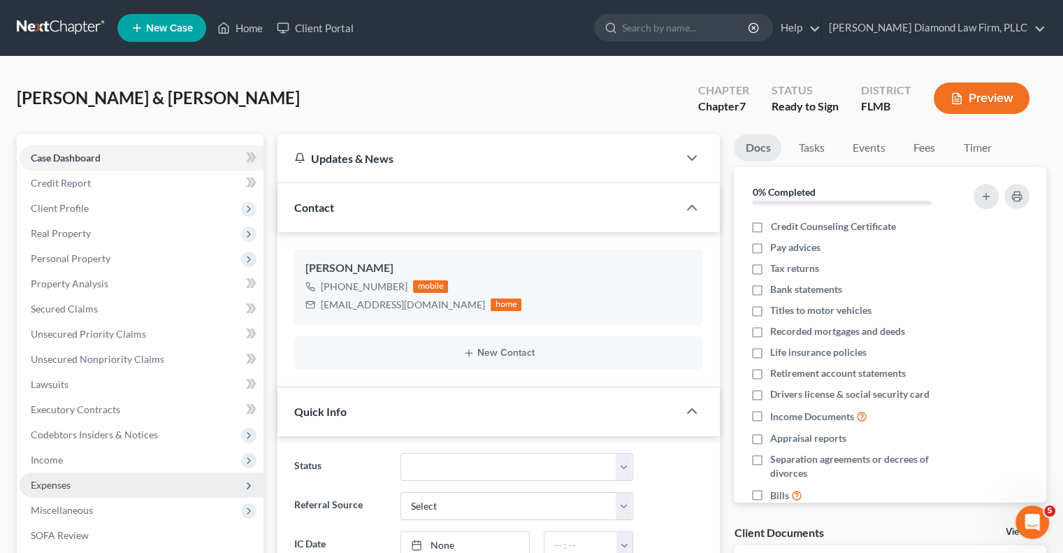
click at [42, 489] on span "Expenses" at bounding box center [51, 485] width 40 height 12
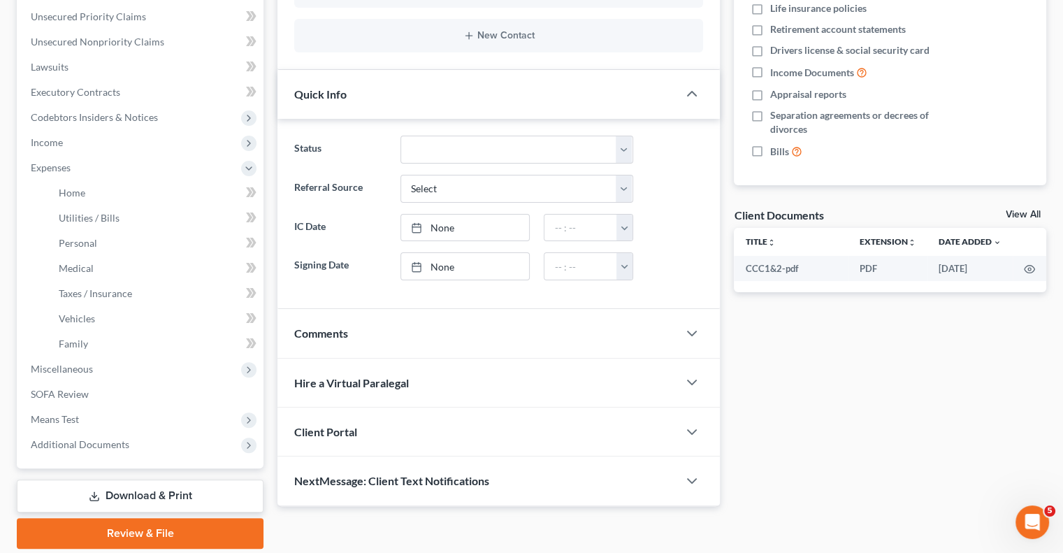
scroll to position [349, 0]
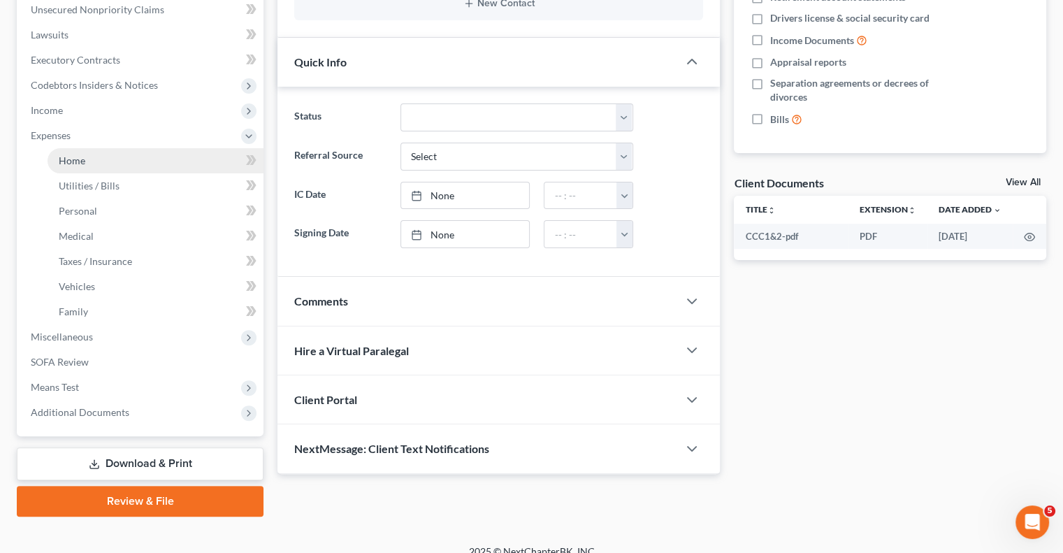
click at [68, 163] on span "Home" at bounding box center [72, 160] width 27 height 12
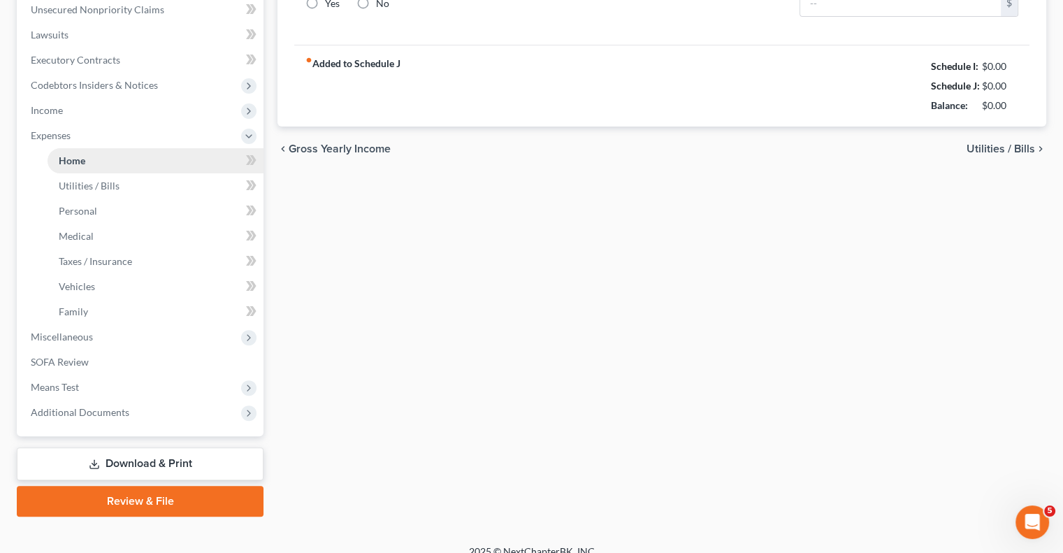
type input "0.00"
radio input "true"
type input "0.00"
type input "73.00"
type input "0.00"
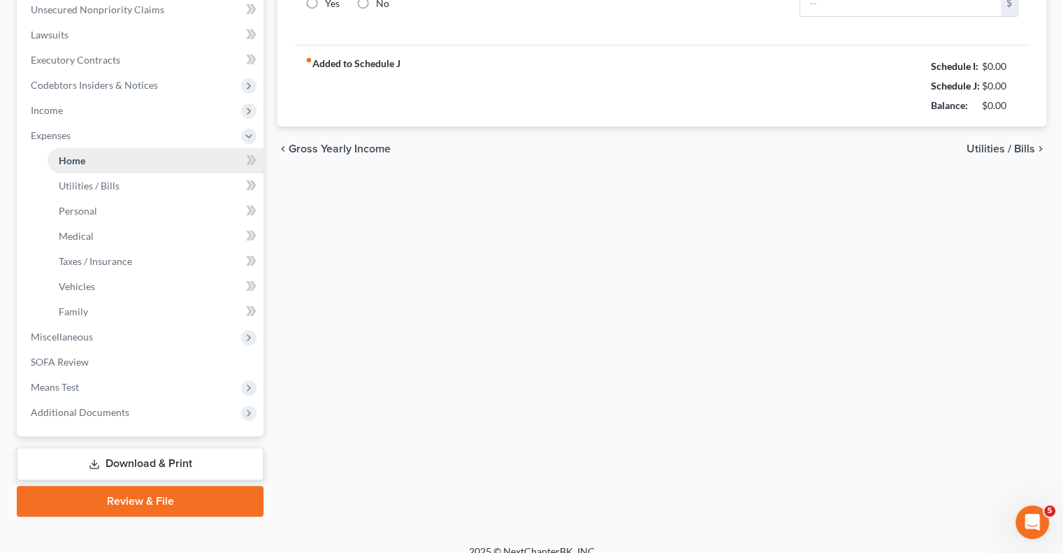
type input "0.00"
type input "75.00"
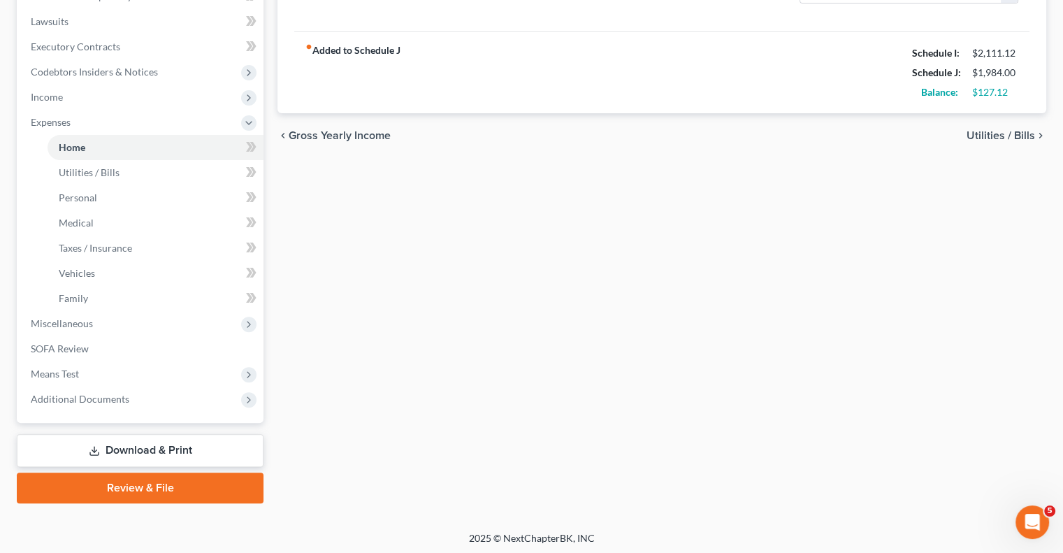
scroll to position [365, 0]
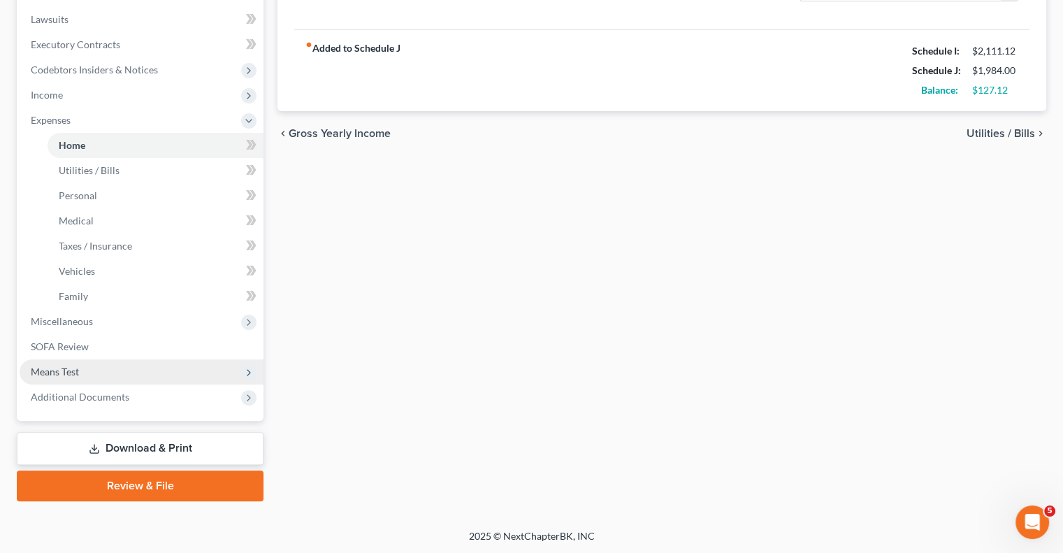
click at [243, 373] on icon at bounding box center [248, 372] width 11 height 11
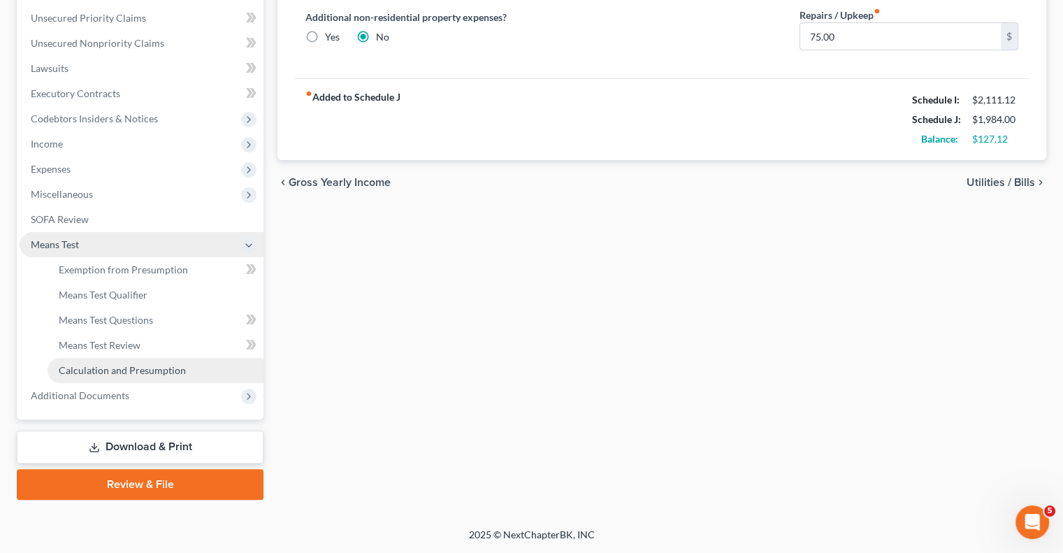
scroll to position [315, 0]
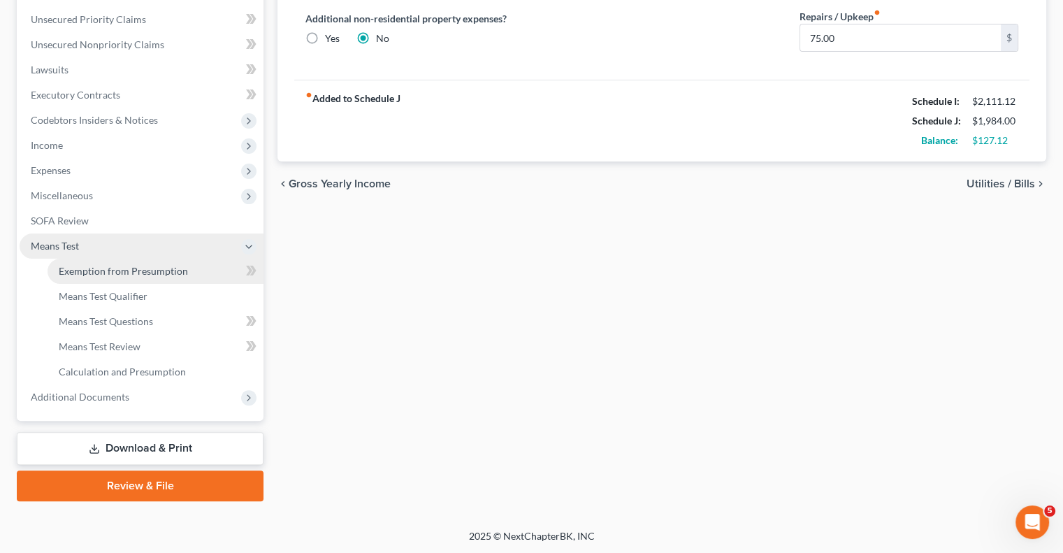
click at [167, 273] on span "Exemption from Presumption" at bounding box center [123, 271] width 129 height 12
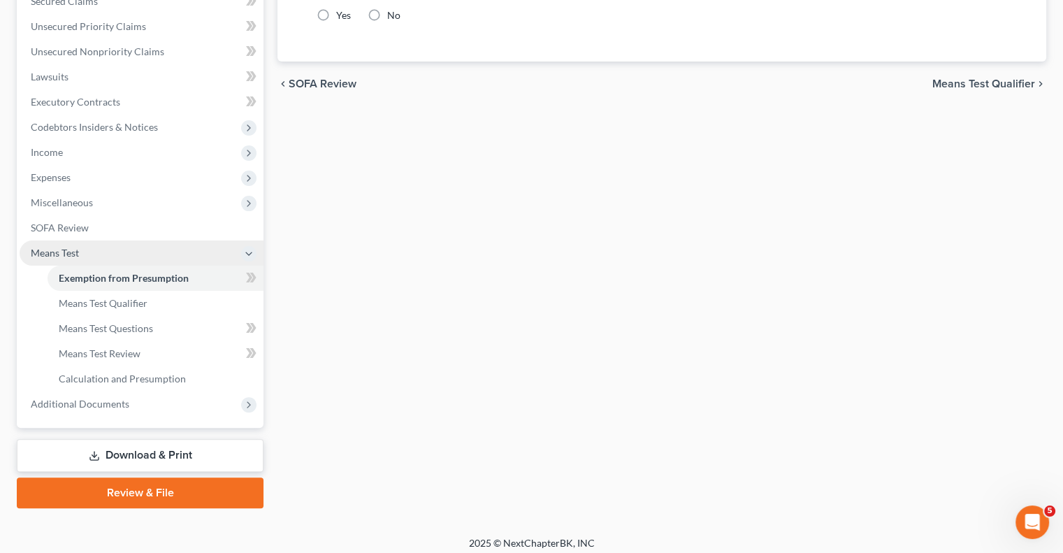
scroll to position [315, 0]
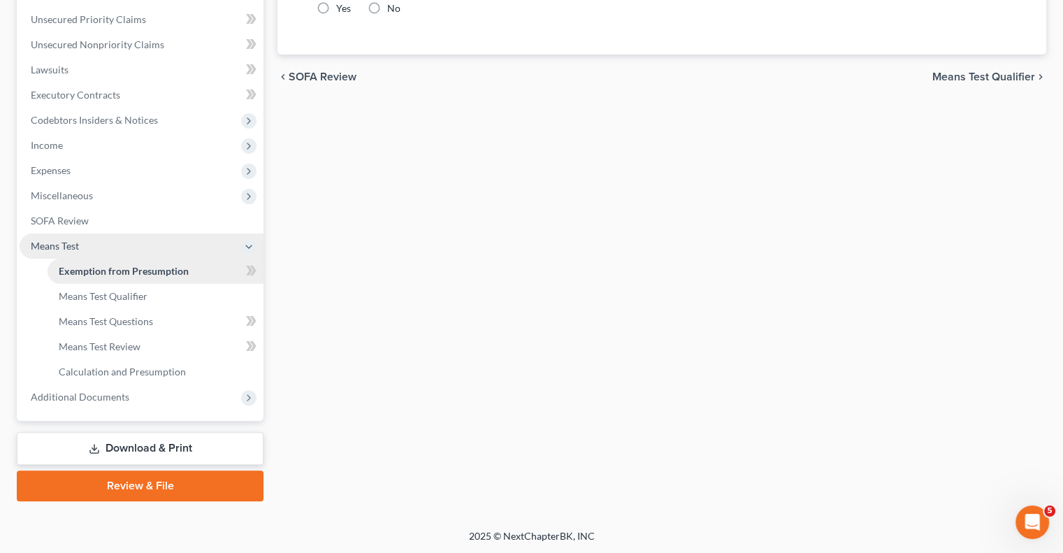
click at [237, 270] on link "Exemption from Presumption" at bounding box center [156, 271] width 216 height 25
click at [163, 276] on link "Exemption from Presumption" at bounding box center [156, 271] width 216 height 25
click at [137, 298] on span "Means Test Qualifier" at bounding box center [103, 296] width 89 height 12
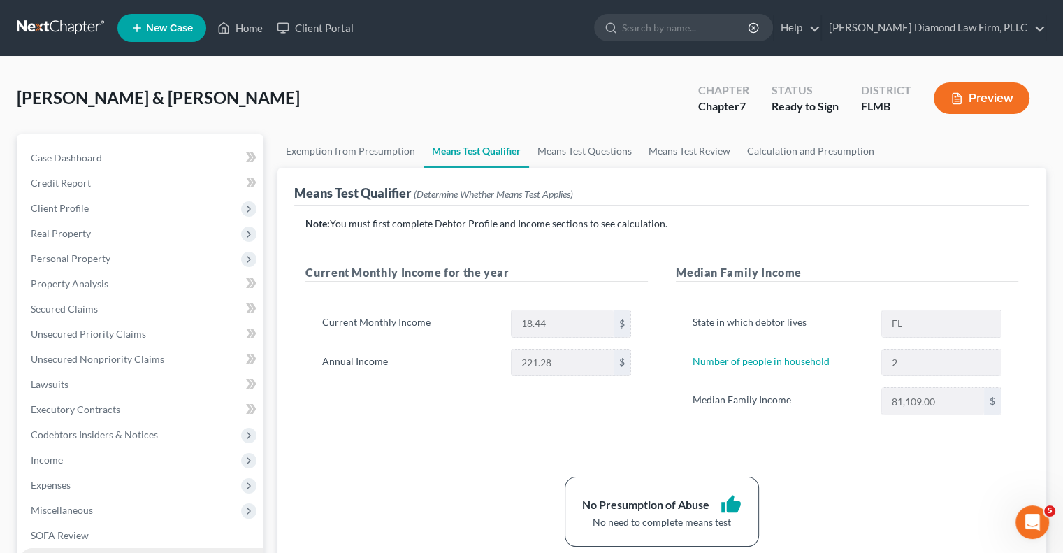
click at [422, 486] on div "No Presumption of Abuse thumb_up No need to complete means test" at bounding box center [661, 512] width 727 height 70
click at [106, 365] on link "Unsecured Nonpriority Claims" at bounding box center [142, 359] width 244 height 25
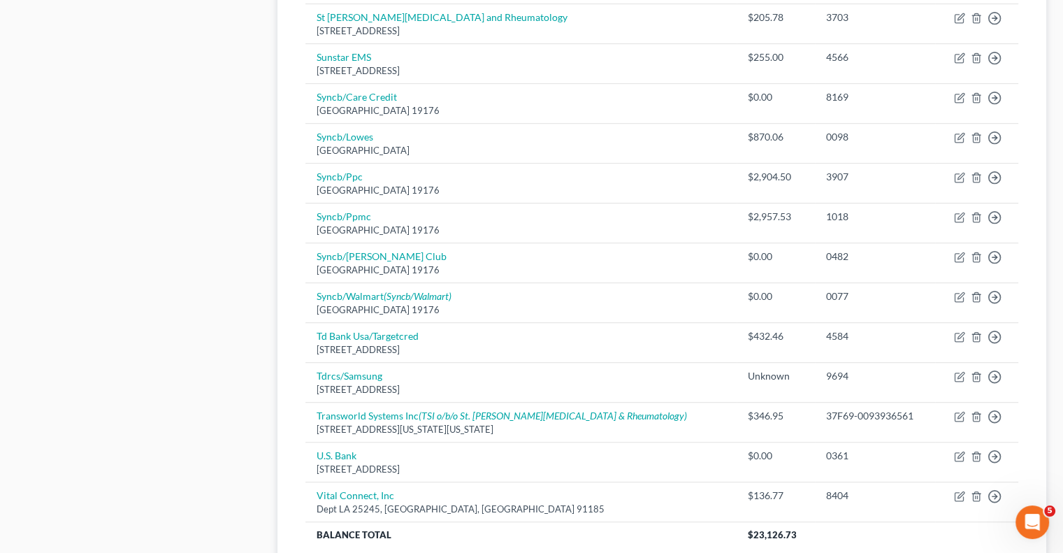
scroll to position [929, 0]
